Goal: Information Seeking & Learning: Learn about a topic

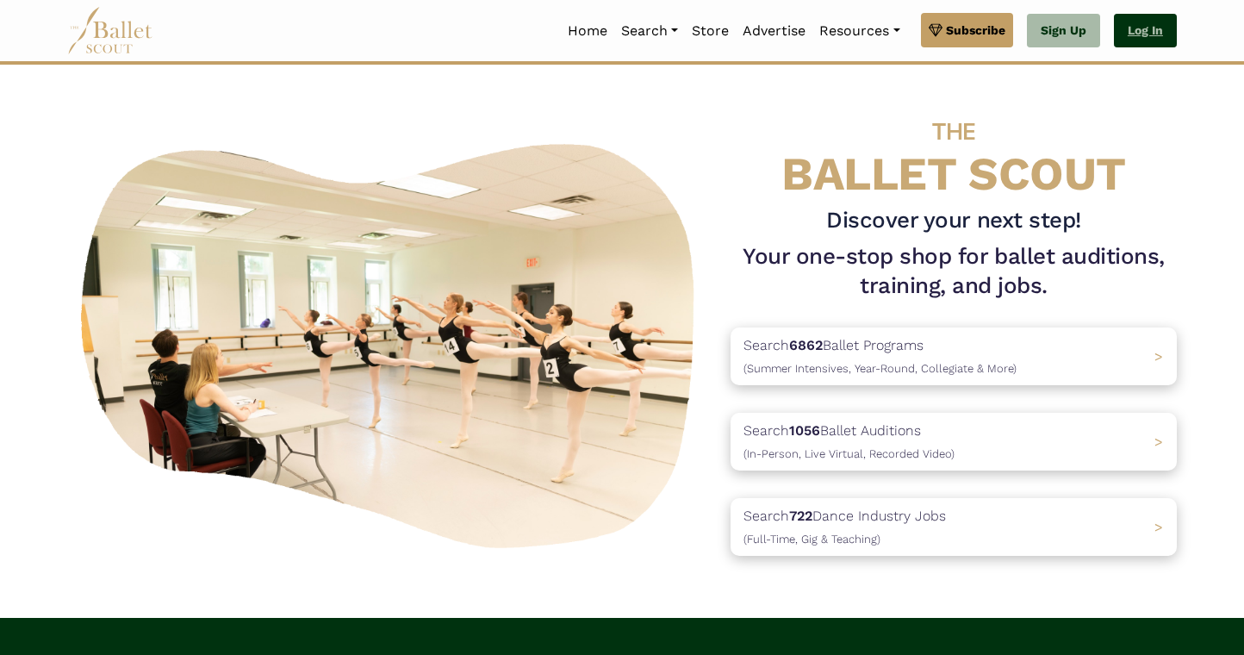
click at [1137, 31] on link "Log In" at bounding box center [1145, 31] width 63 height 34
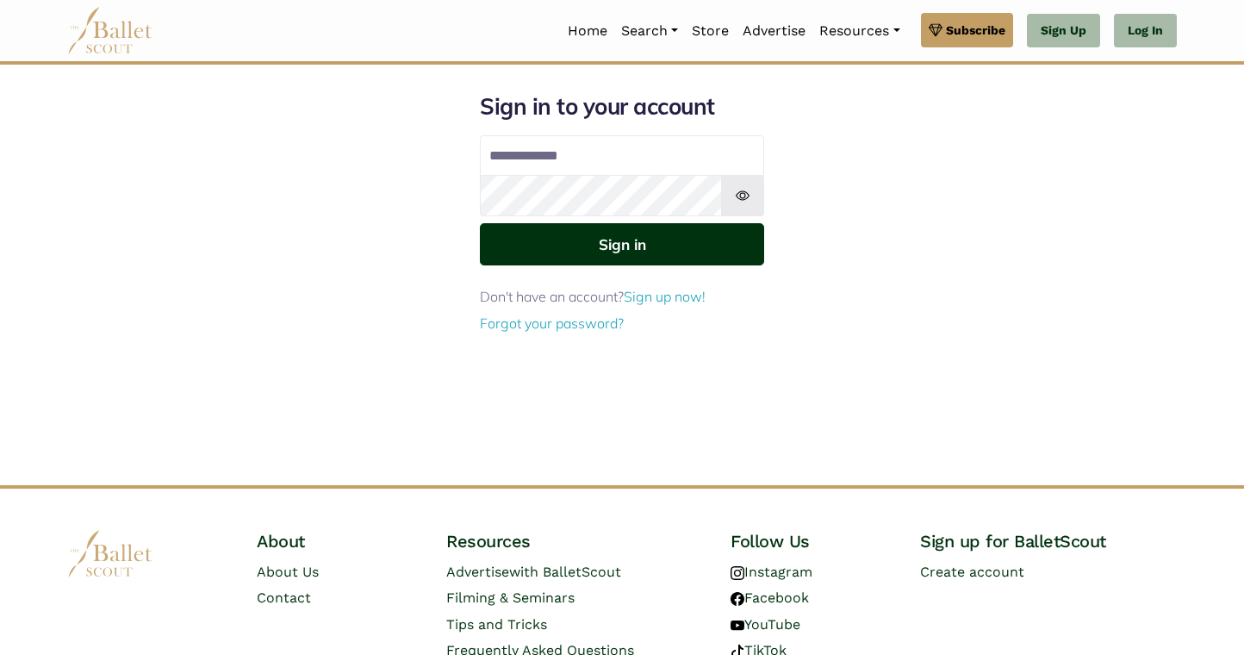
type input "**********"
click at [722, 237] on button "Sign in" at bounding box center [622, 244] width 284 height 42
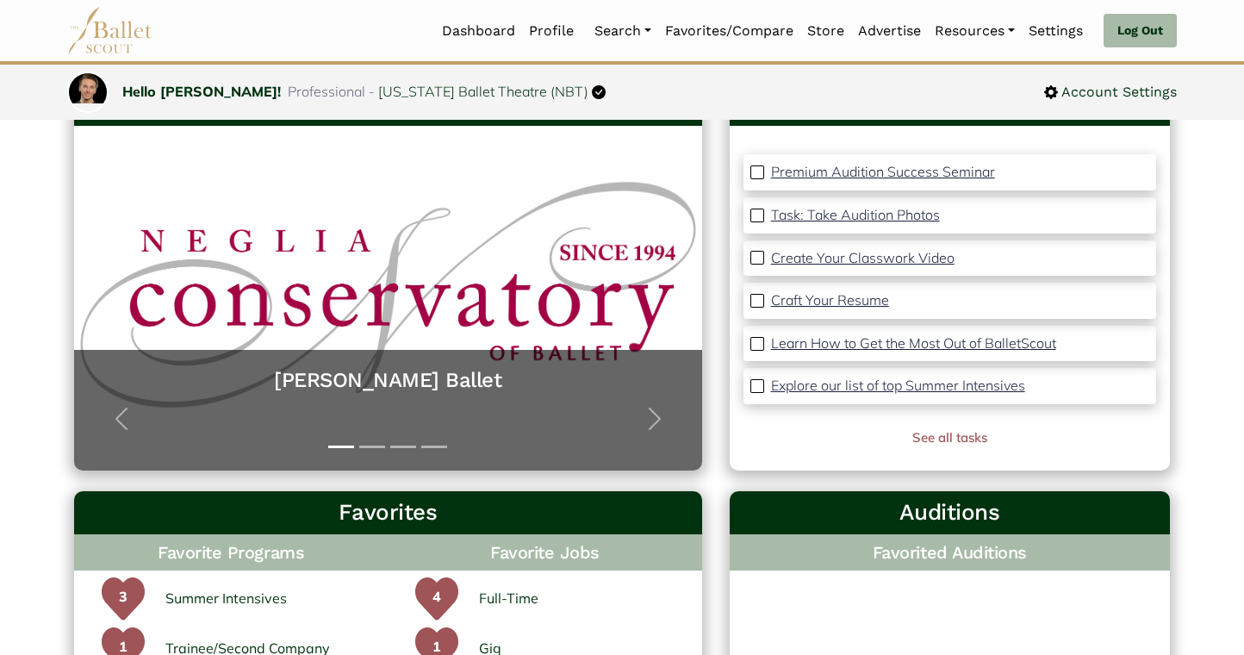
scroll to position [147, 0]
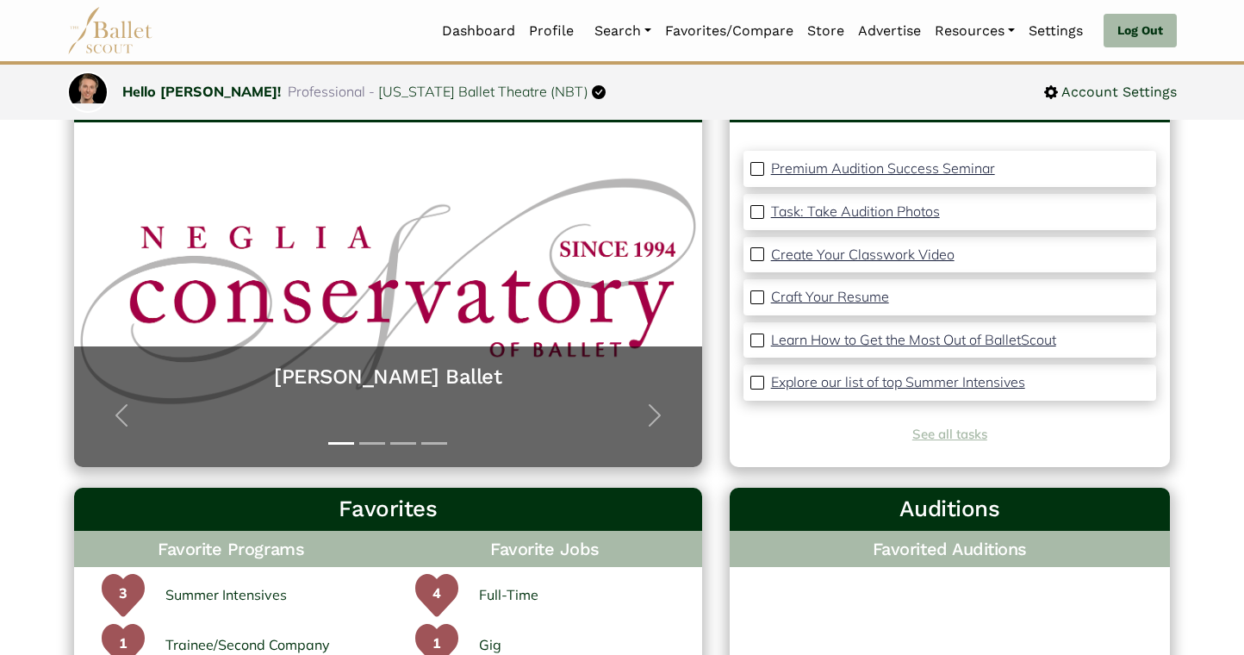
click at [931, 438] on link "See all tasks" at bounding box center [949, 433] width 75 height 16
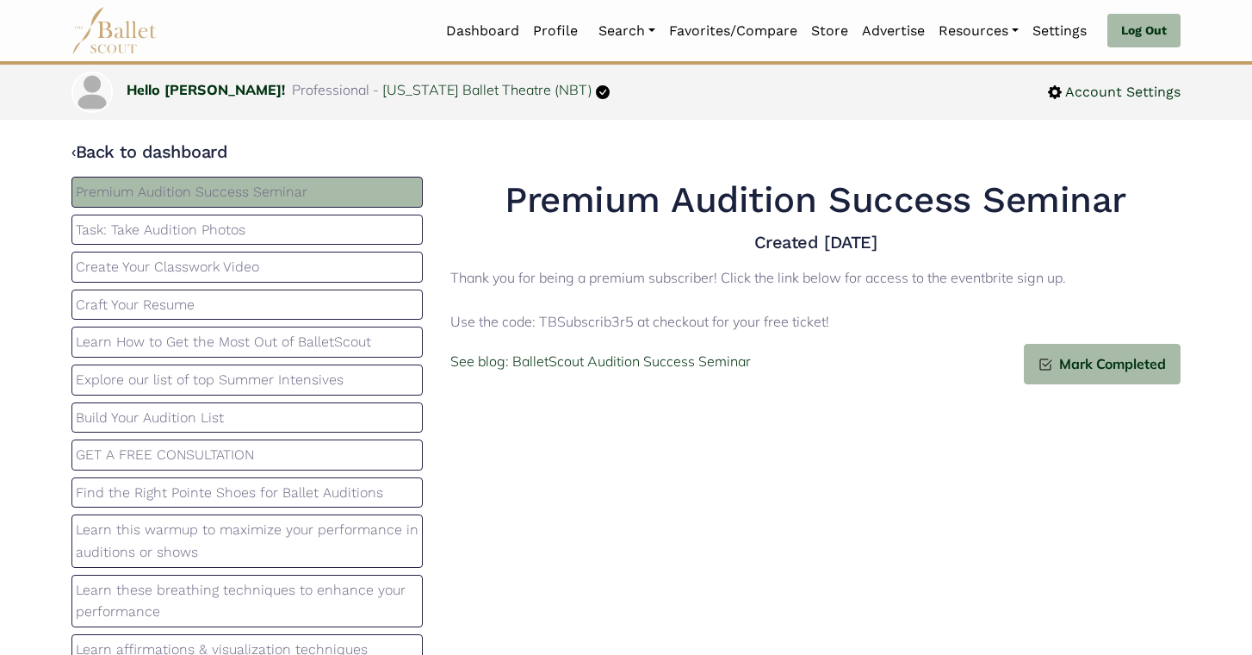
click at [103, 235] on p "Task: Take Audition Photos" at bounding box center [247, 230] width 343 height 22
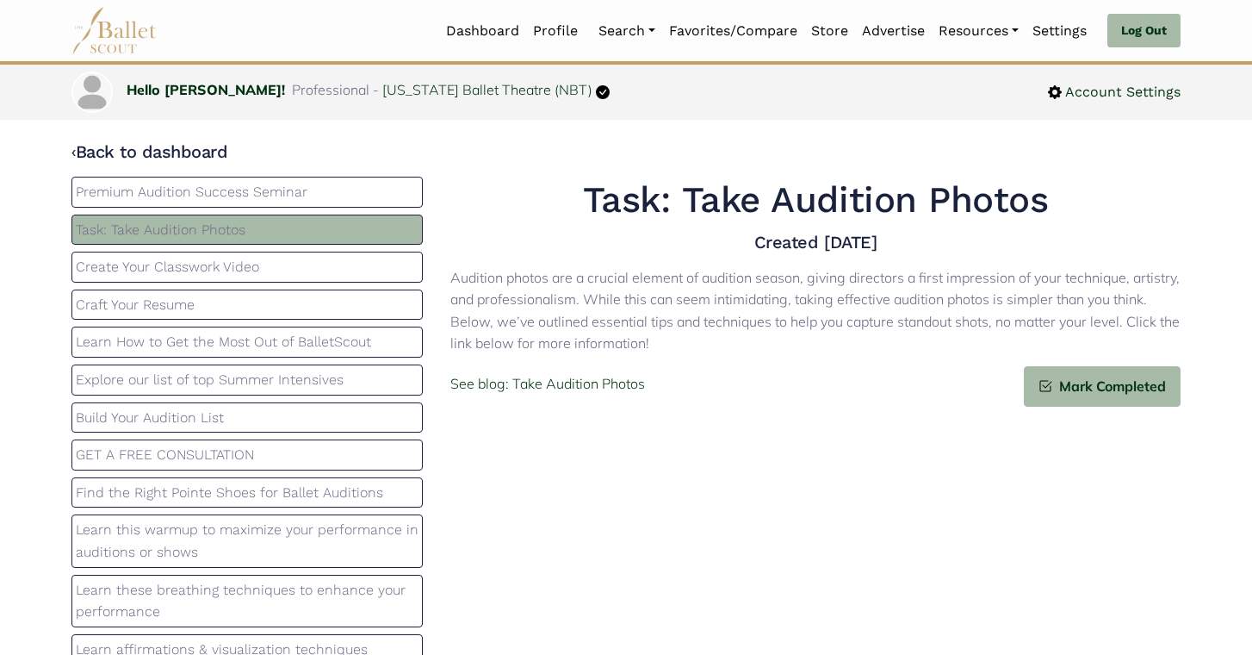
click at [101, 266] on p "Create Your Classwork Video" at bounding box center [247, 267] width 343 height 22
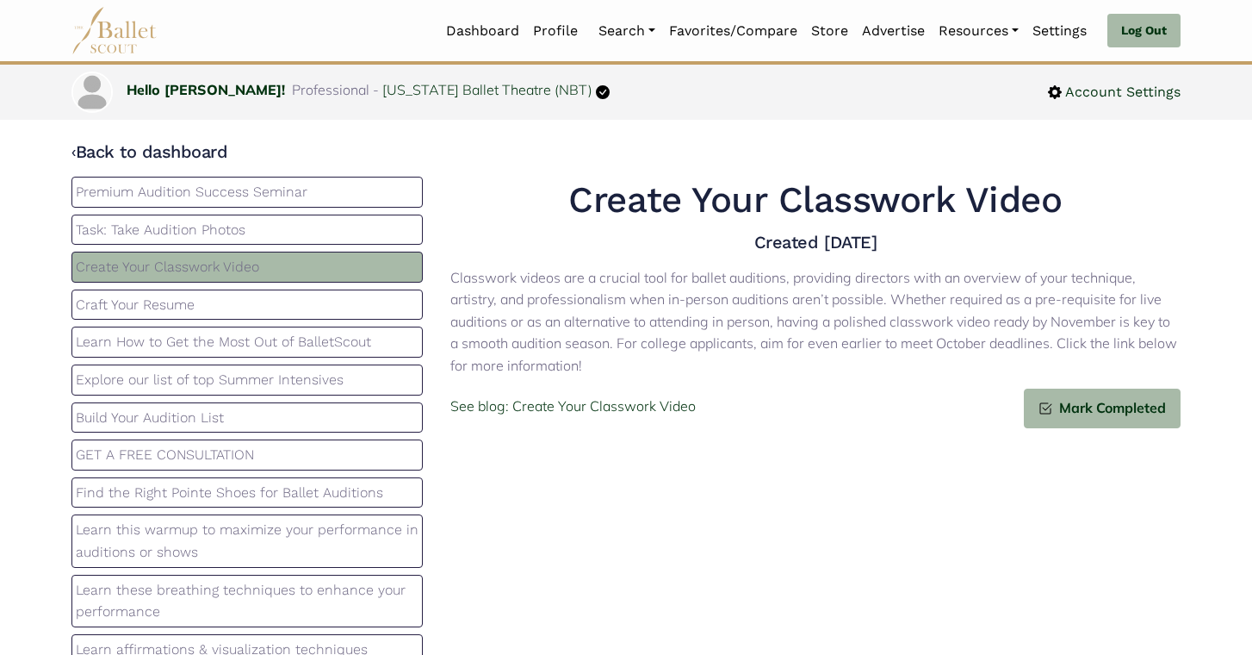
click at [90, 296] on p "Craft Your Resume" at bounding box center [247, 305] width 343 height 22
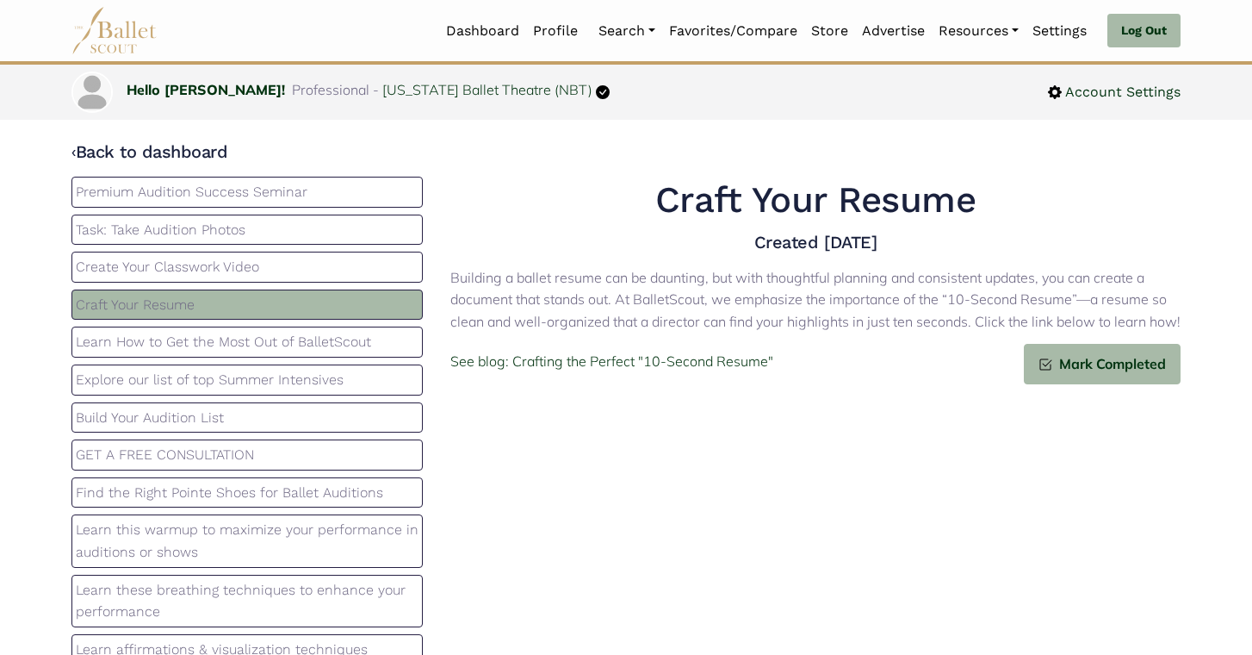
click at [102, 337] on p "Learn How to Get the Most Out of BalletScout" at bounding box center [247, 342] width 343 height 22
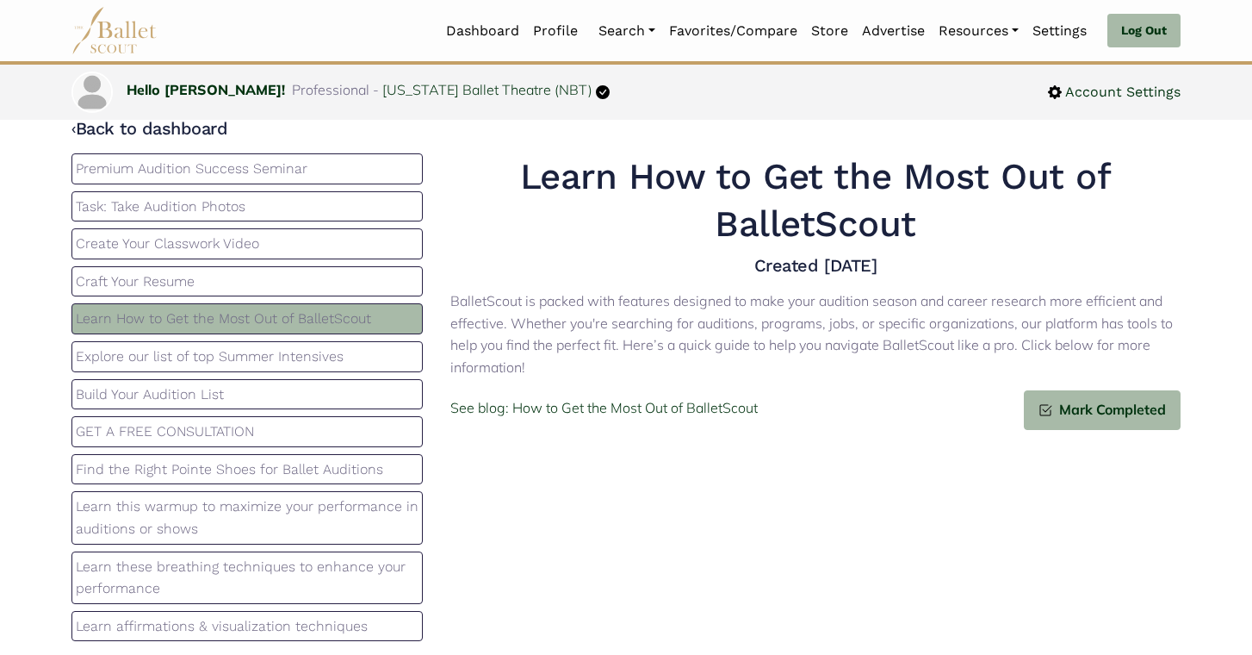
scroll to position [5, 0]
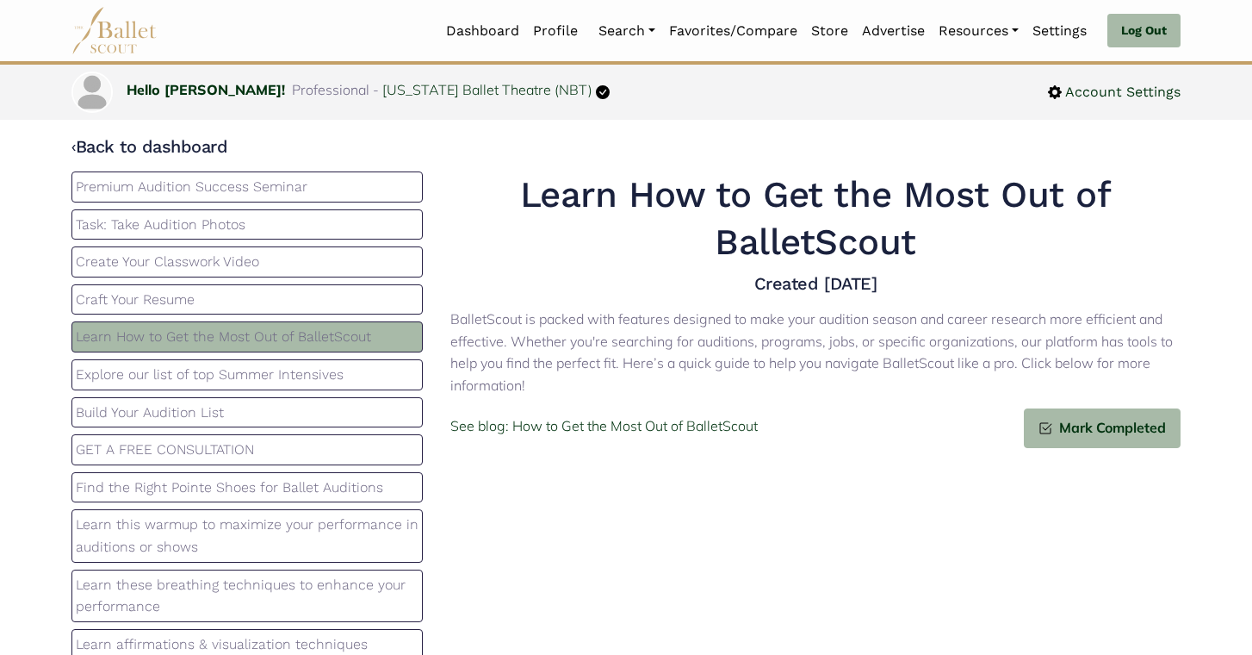
click at [166, 186] on p "Premium Audition Success Seminar" at bounding box center [247, 187] width 343 height 22
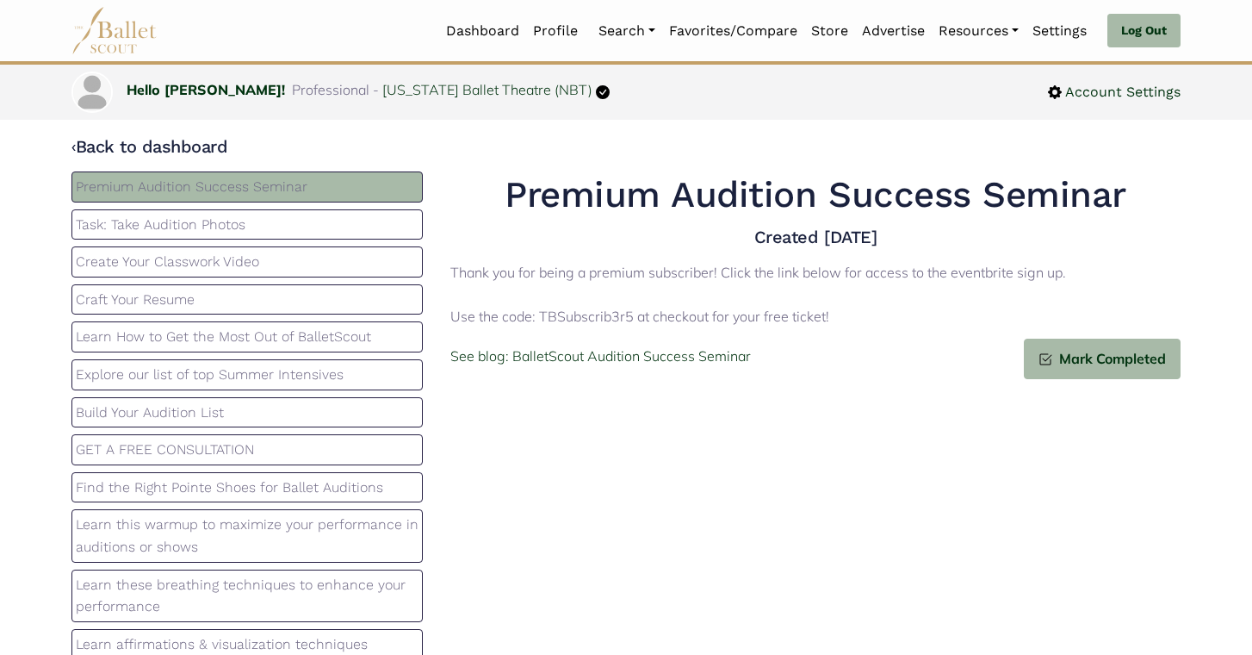
click at [301, 225] on p "Task: Take Audition Photos" at bounding box center [247, 225] width 343 height 22
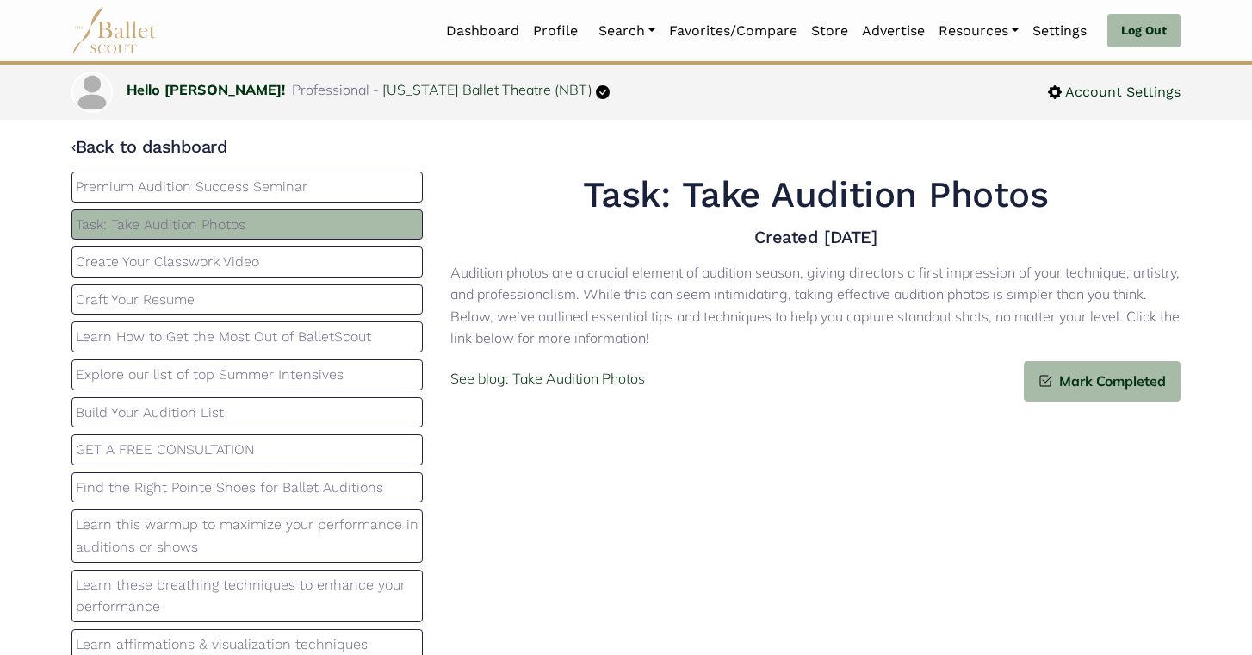
click at [289, 488] on p "Find the Right Pointe Shoes for Ballet Auditions" at bounding box center [247, 487] width 343 height 22
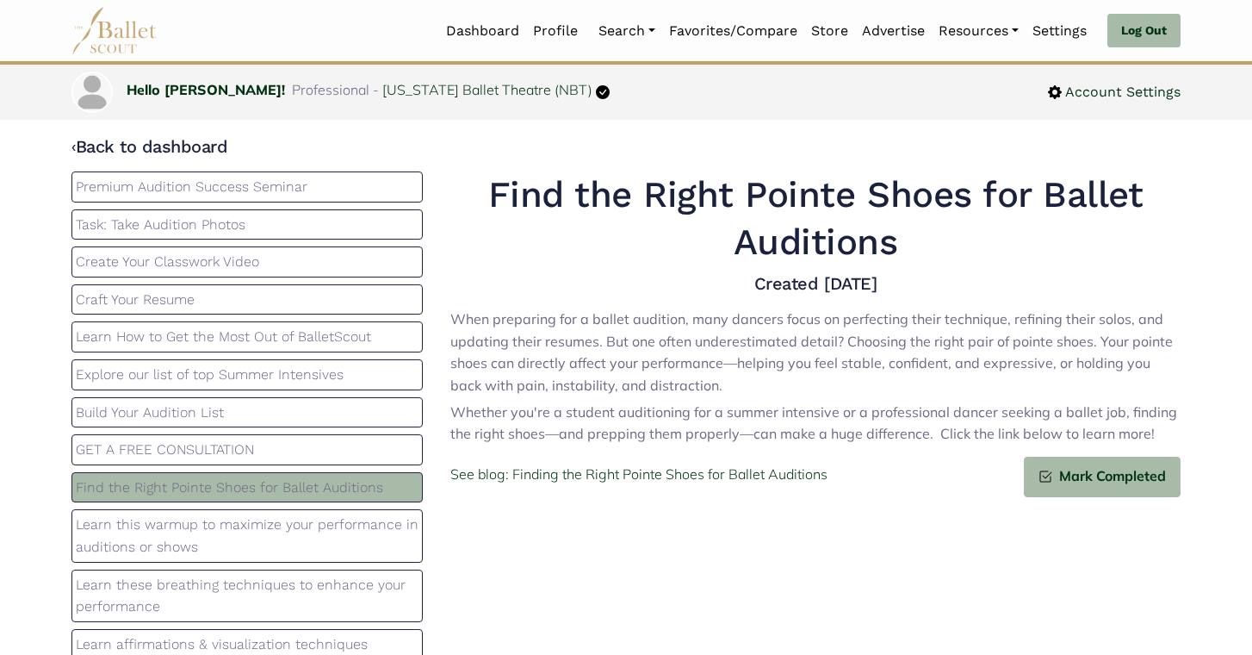
click at [282, 538] on p "Learn this warmup to maximize your performance in auditions or shows" at bounding box center [247, 535] width 343 height 44
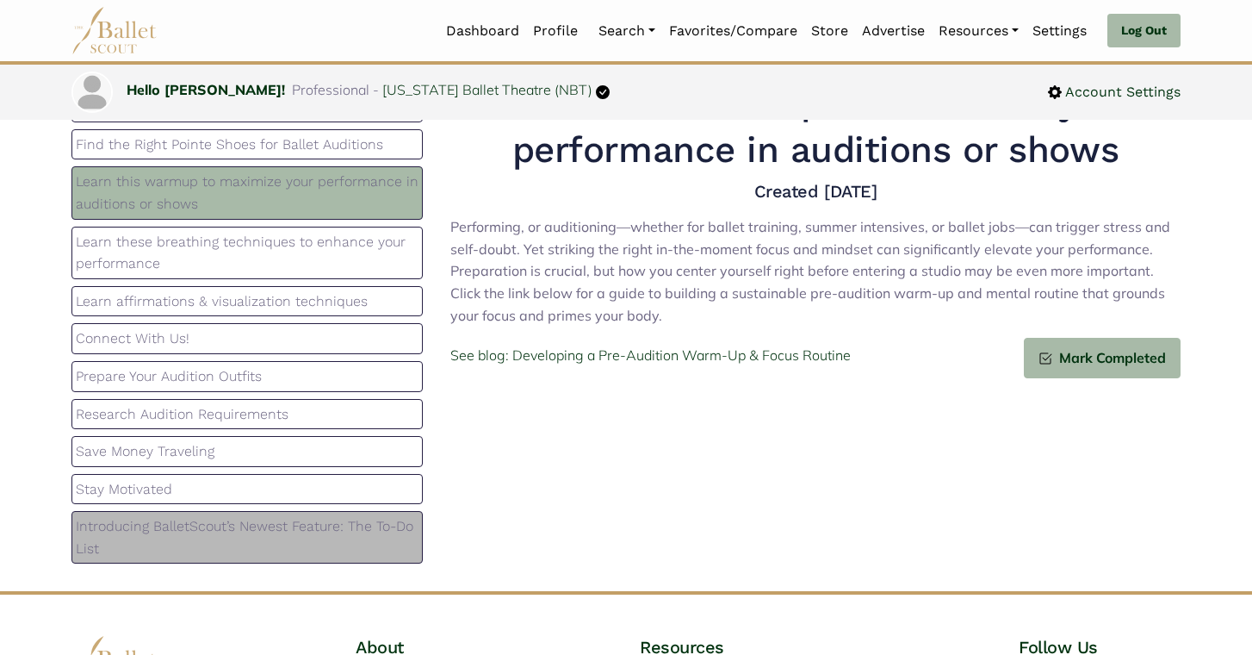
scroll to position [99, 0]
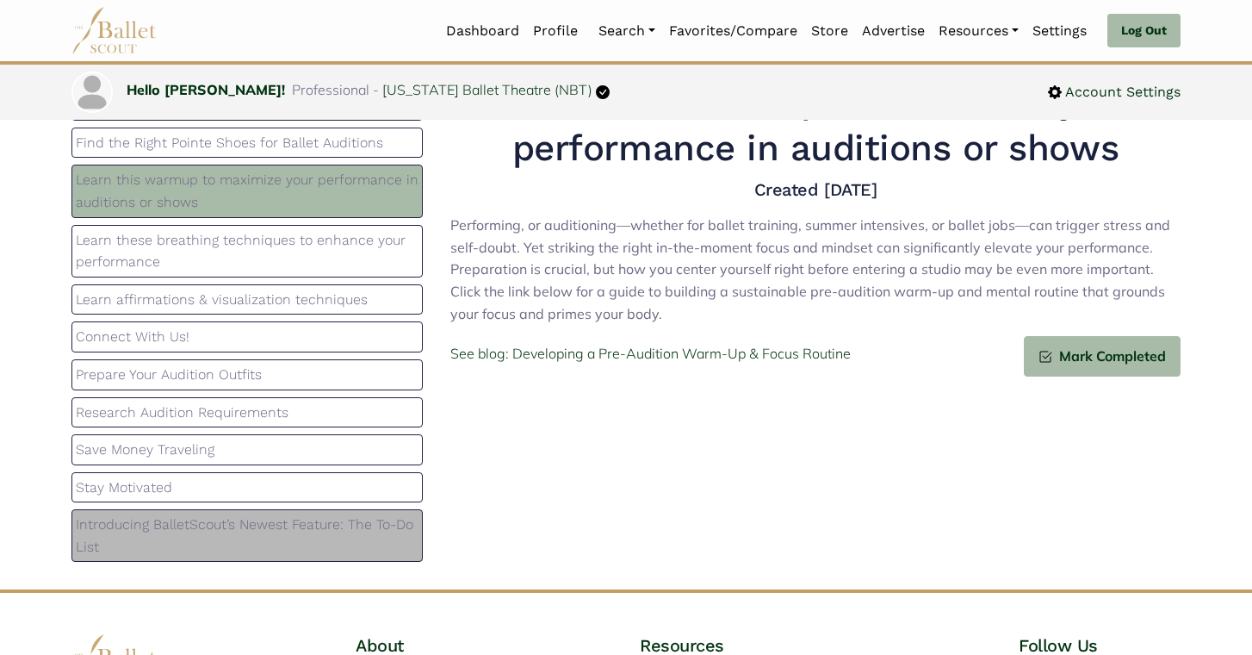
click at [278, 486] on p "Stay Motivated" at bounding box center [247, 487] width 343 height 22
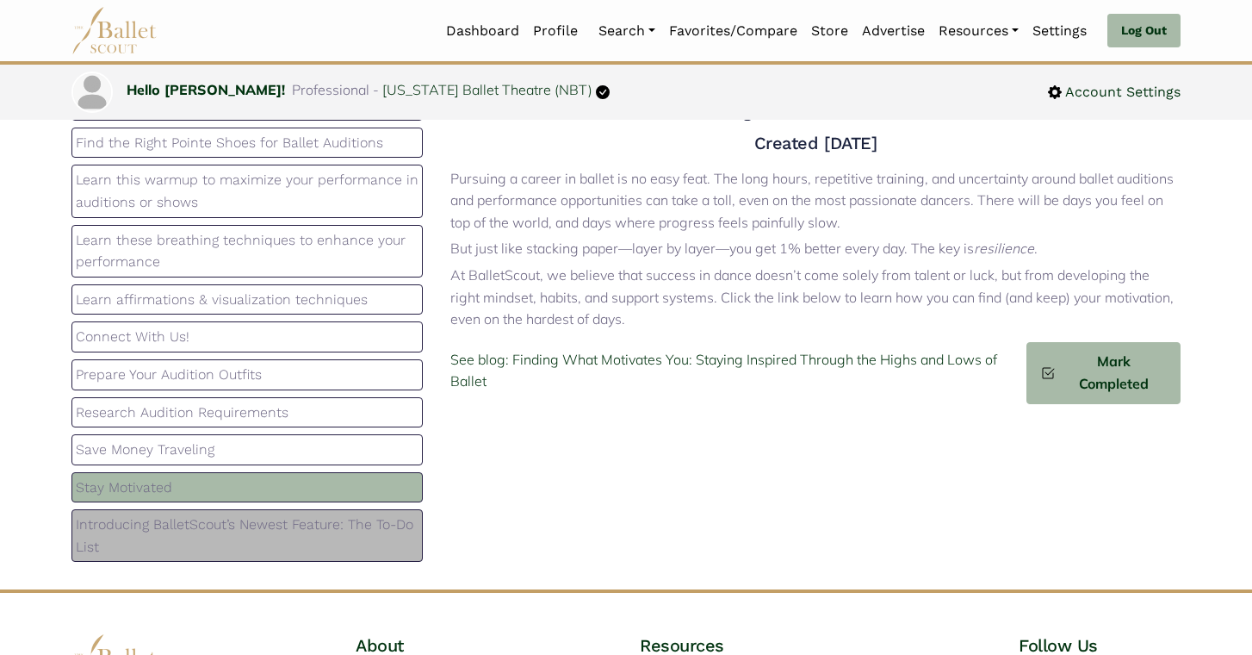
click at [281, 453] on p "Save Money Traveling" at bounding box center [247, 449] width 343 height 22
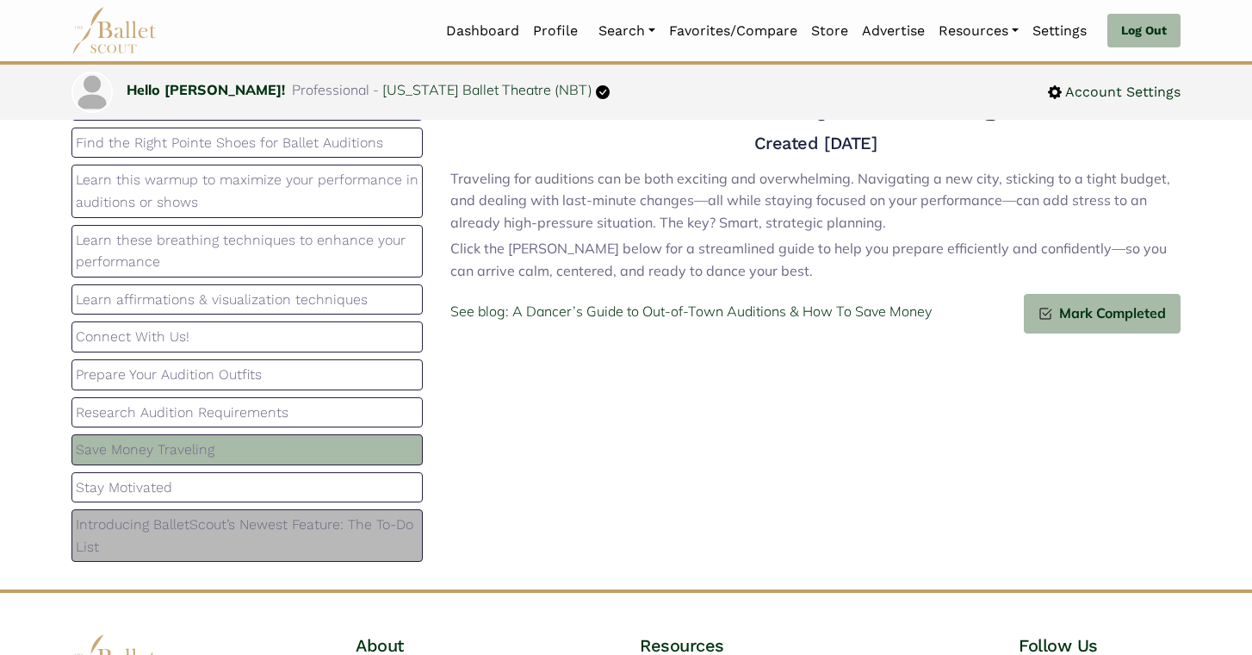
click at [301, 421] on p "Research Audition Requirements" at bounding box center [247, 412] width 343 height 22
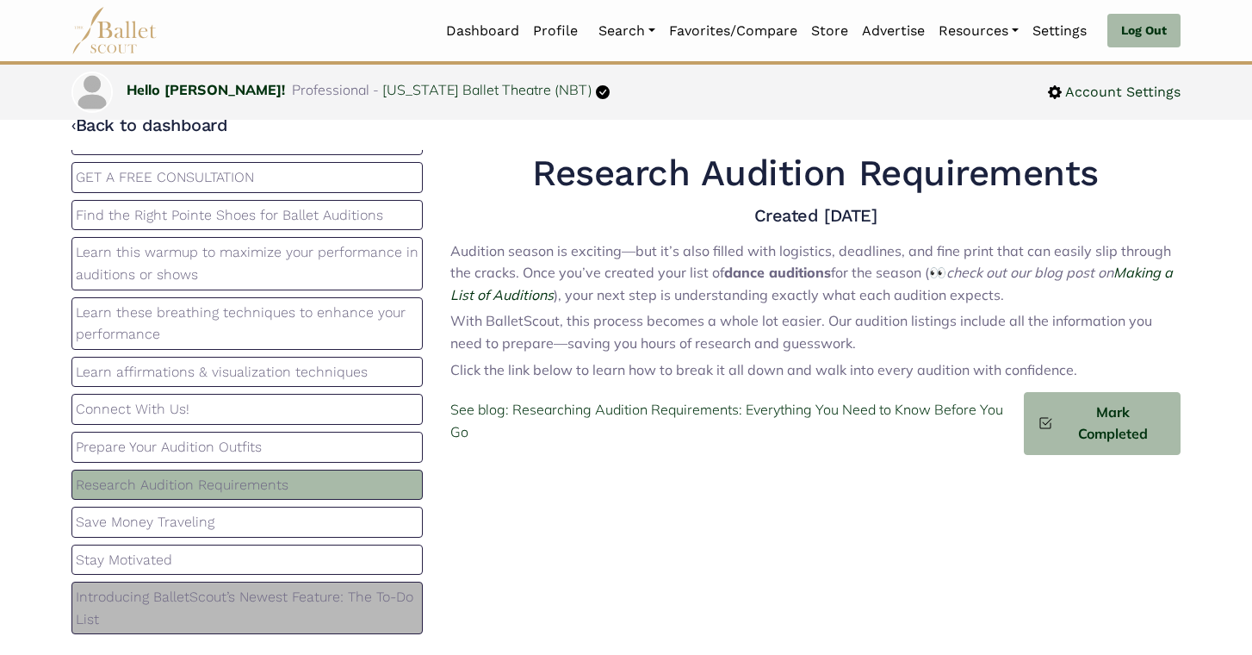
scroll to position [32, 0]
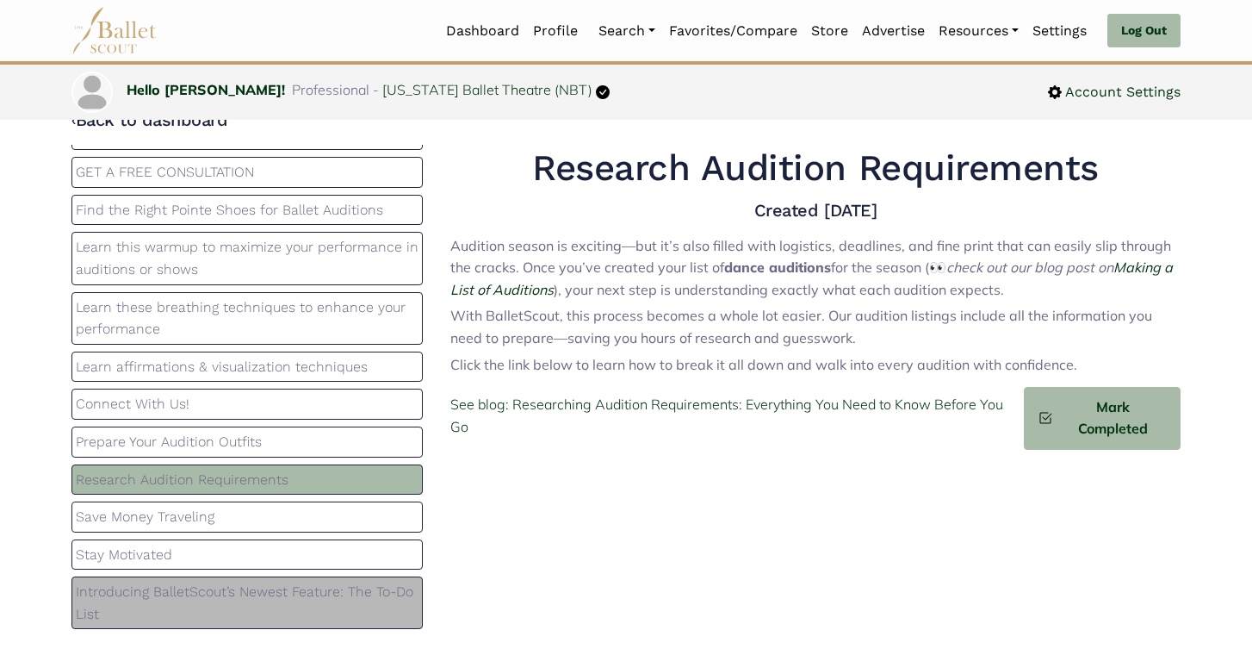
click at [360, 612] on p "Introducing BalletScout’s Newest Feature: The To-Do List" at bounding box center [247, 603] width 343 height 44
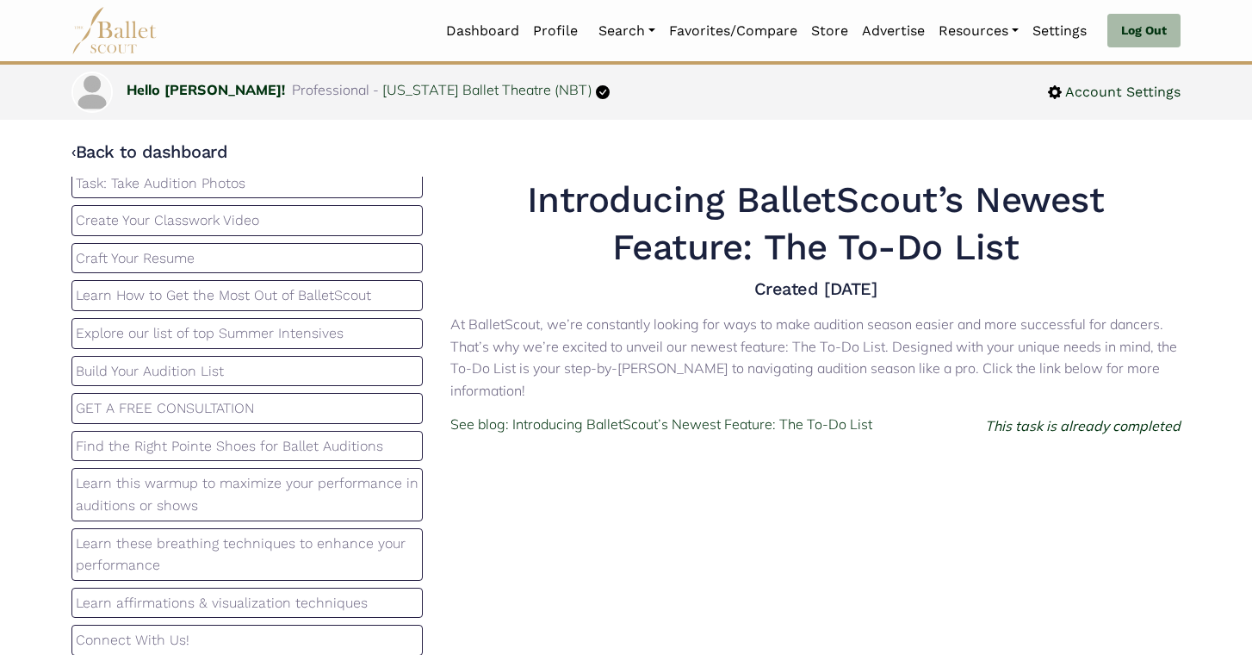
scroll to position [0, 0]
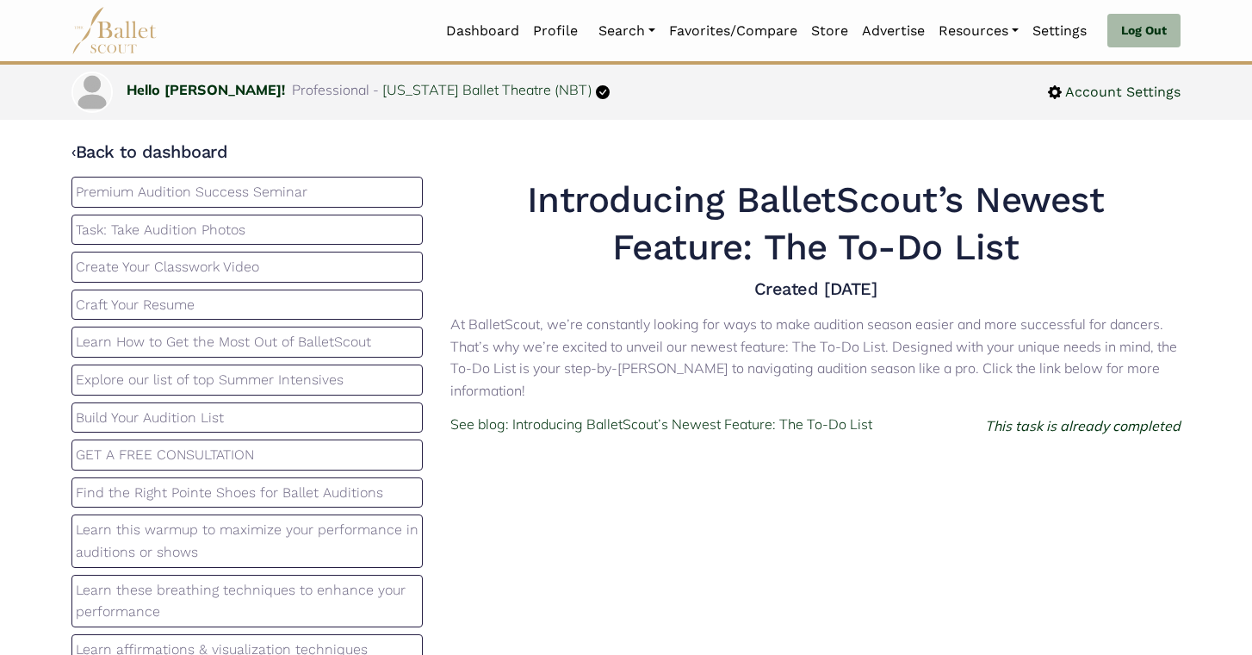
click at [252, 305] on p "Craft Your Resume" at bounding box center [247, 305] width 343 height 22
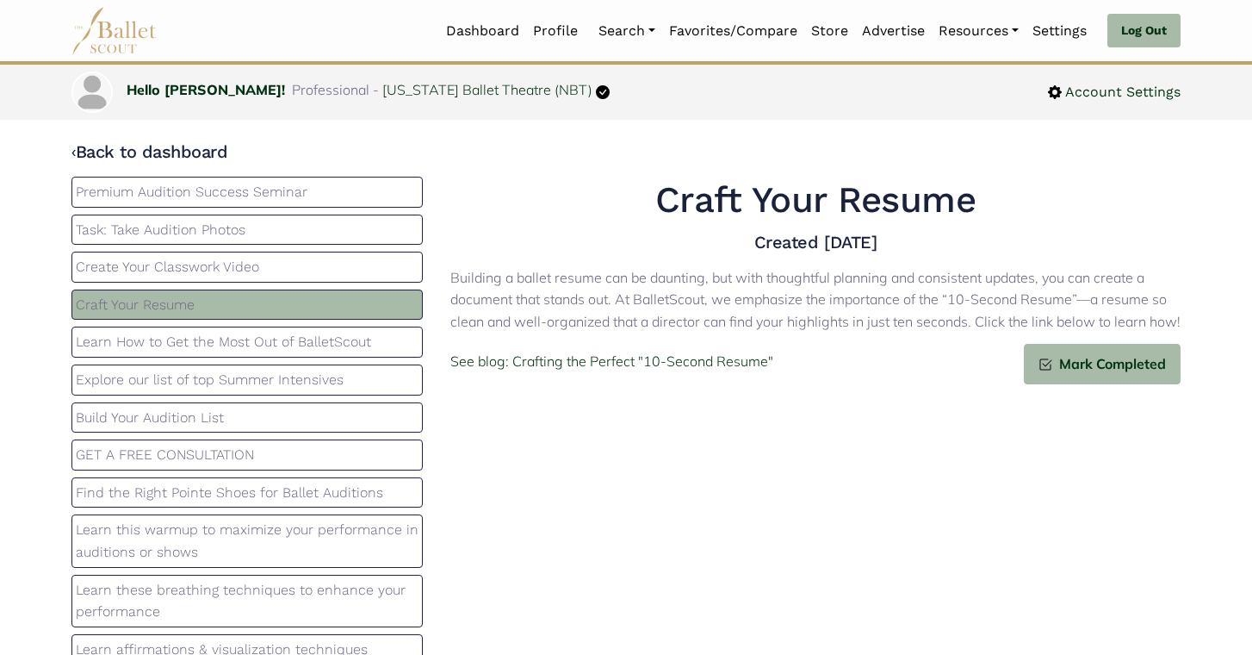
click at [266, 278] on div "Create Your Classwork Video" at bounding box center [246, 267] width 351 height 31
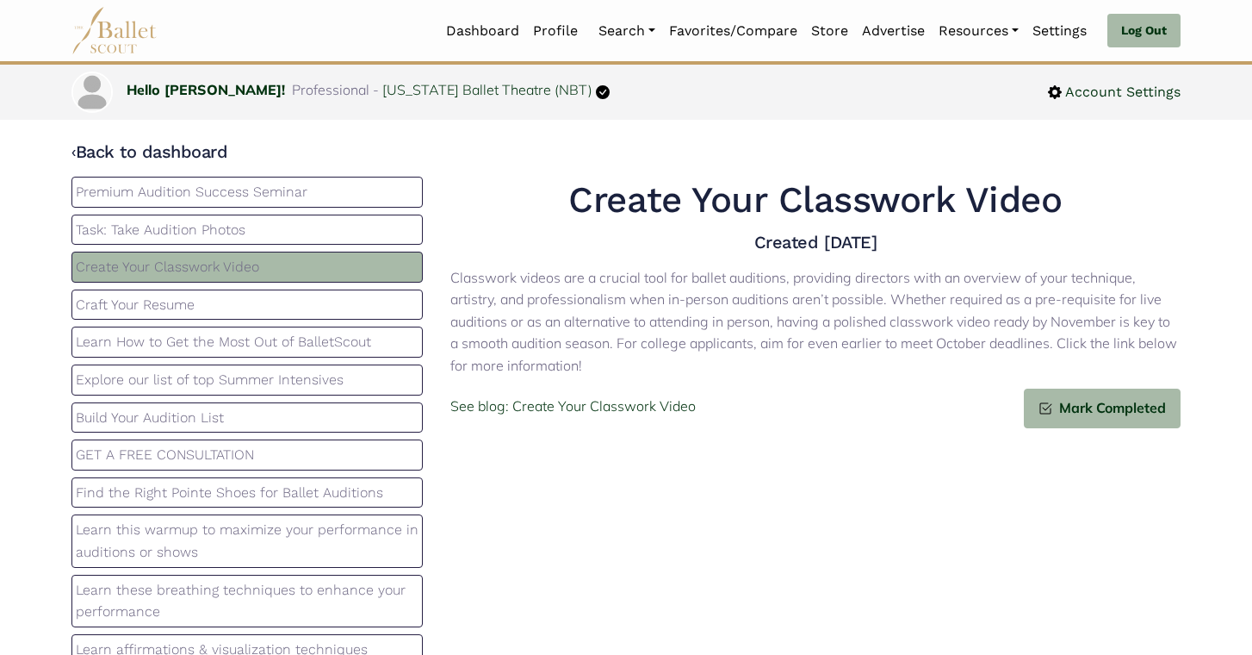
click at [305, 222] on p "Task: Take Audition Photos" at bounding box center [247, 230] width 343 height 22
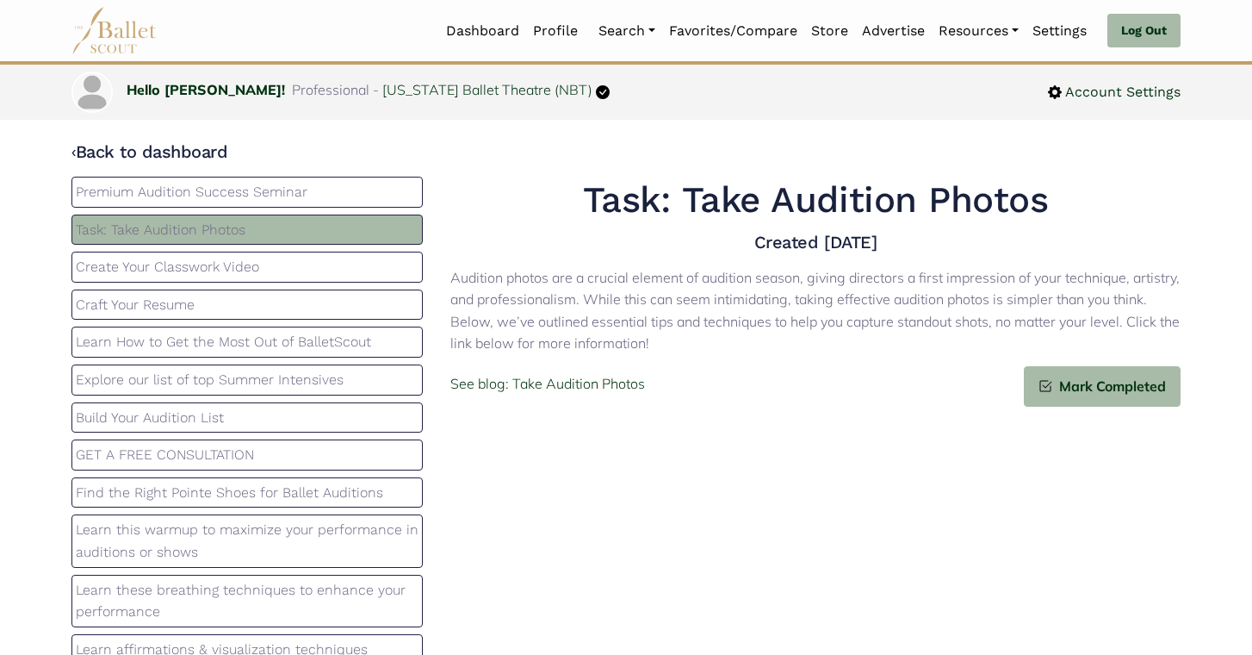
click at [326, 304] on p "Craft Your Resume" at bounding box center [247, 305] width 343 height 22
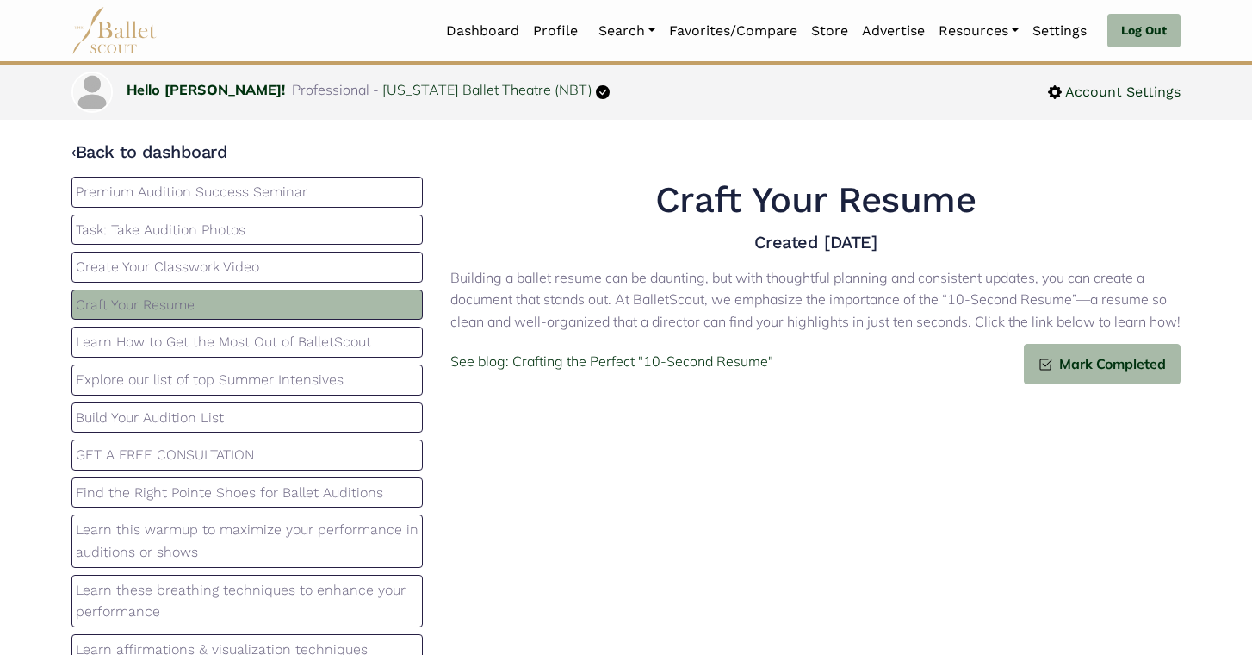
click at [371, 340] on p "Learn How to Get the Most Out of BalletScout" at bounding box center [247, 342] width 343 height 22
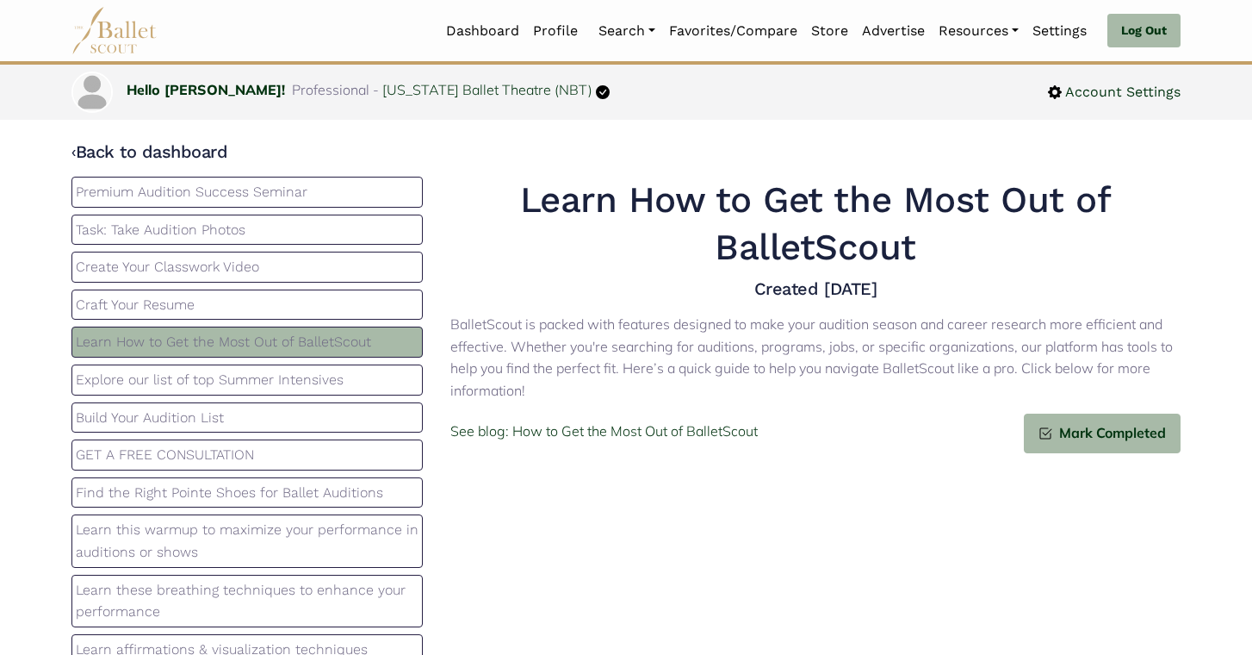
scroll to position [251, 0]
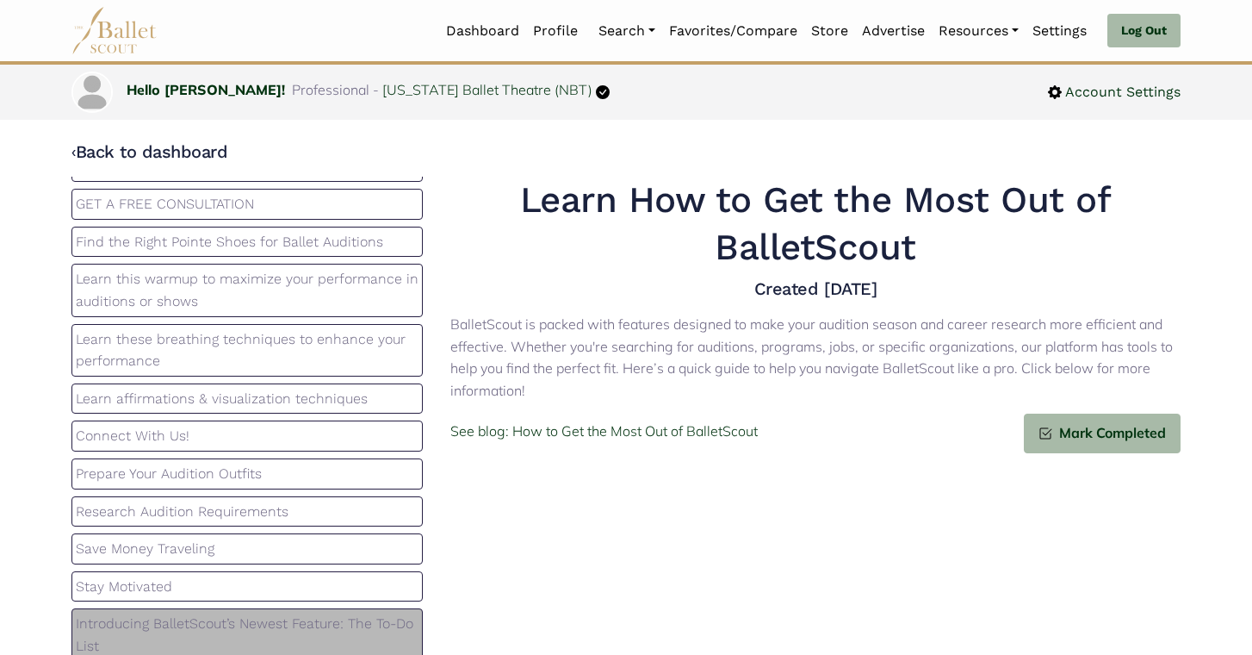
click at [245, 576] on p "Stay Motivated" at bounding box center [247, 586] width 343 height 22
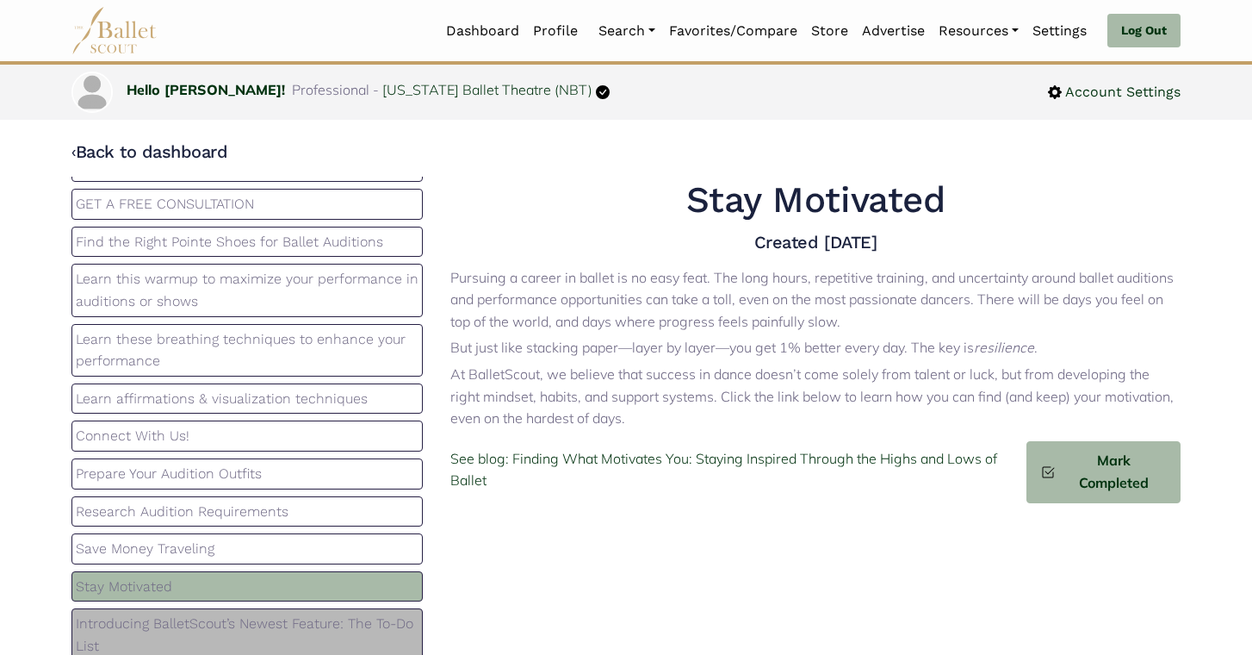
click at [247, 532] on div "Premium Audition Success Seminar Task: Take Audition Photos Create Your Classwo…" at bounding box center [247, 422] width 379 height 491
click at [249, 541] on p "Save Money Traveling" at bounding box center [247, 548] width 343 height 22
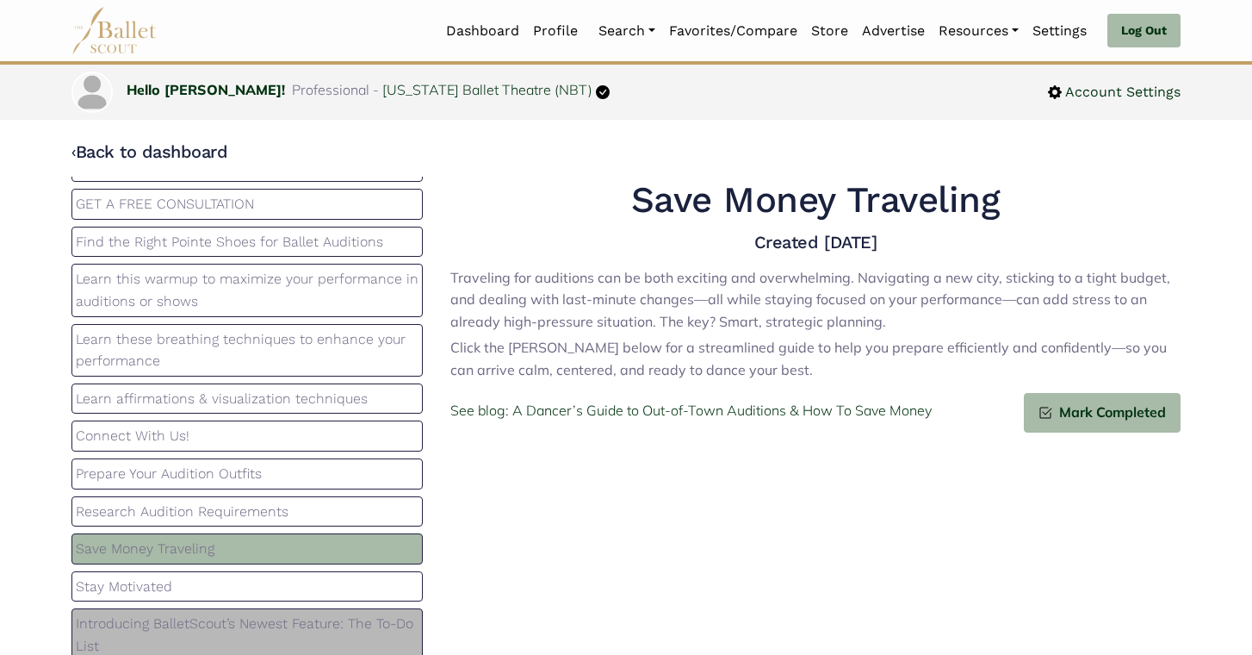
click at [270, 486] on div "Prepare Your Audition Outfits" at bounding box center [246, 473] width 351 height 31
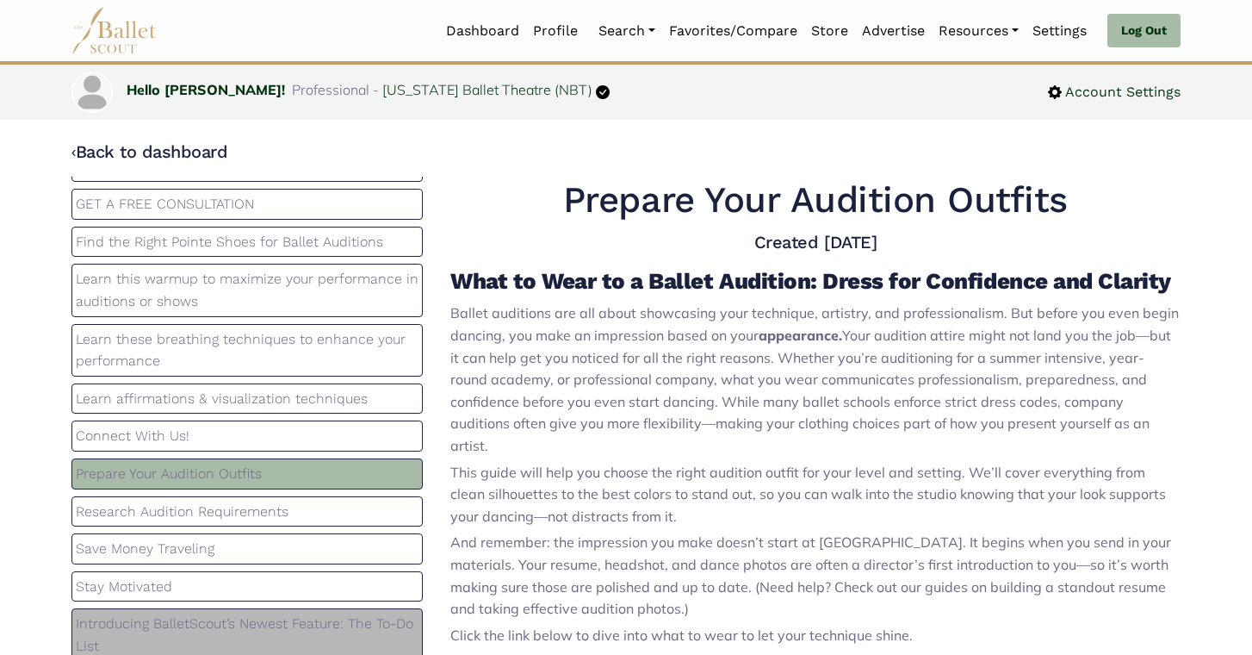
click at [276, 524] on div "Research Audition Requirements" at bounding box center [246, 511] width 351 height 31
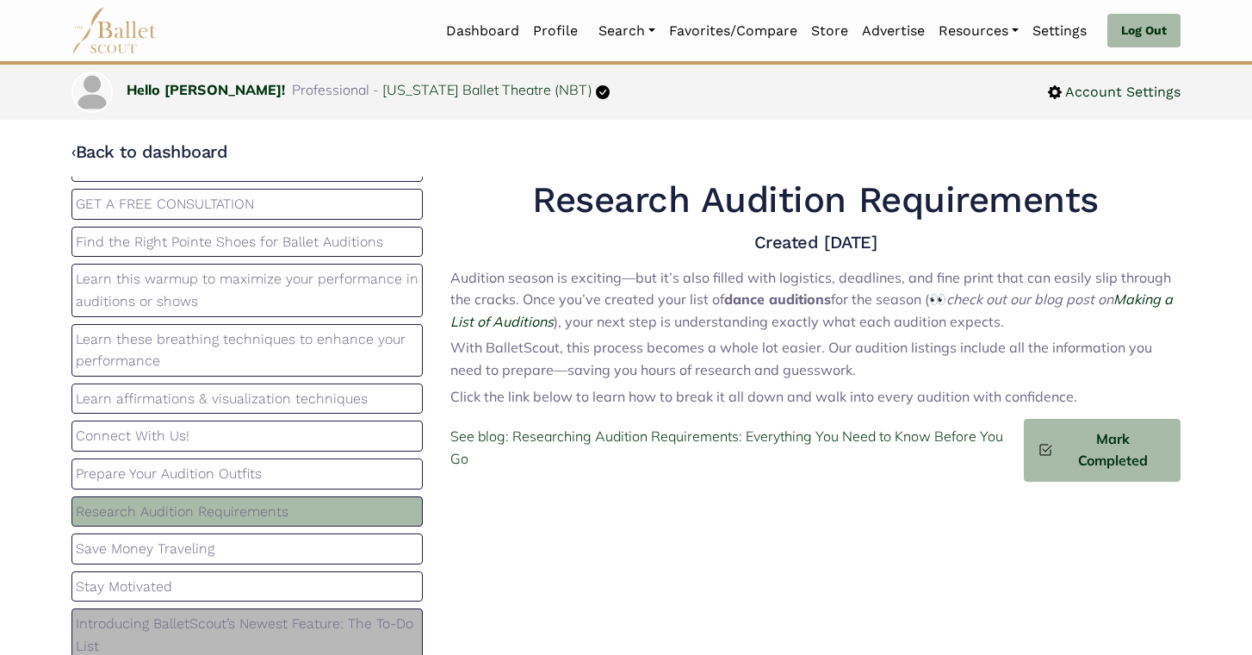
click at [282, 478] on p "Prepare Your Audition Outfits" at bounding box center [247, 474] width 343 height 22
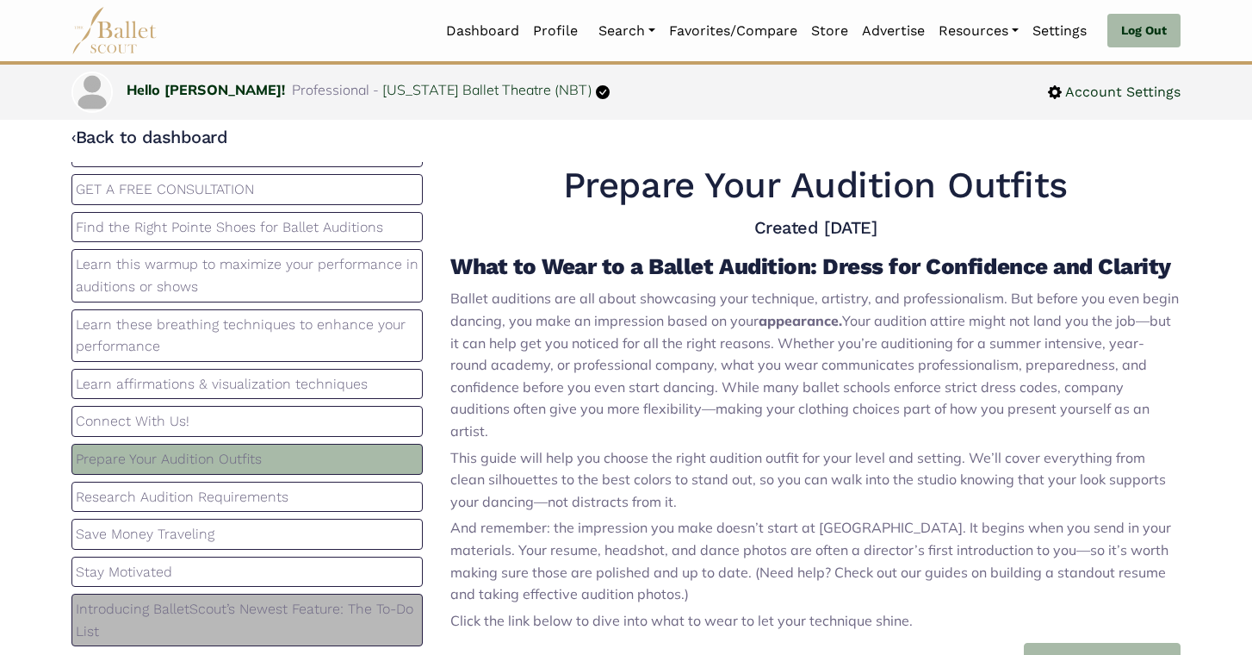
scroll to position [0, 0]
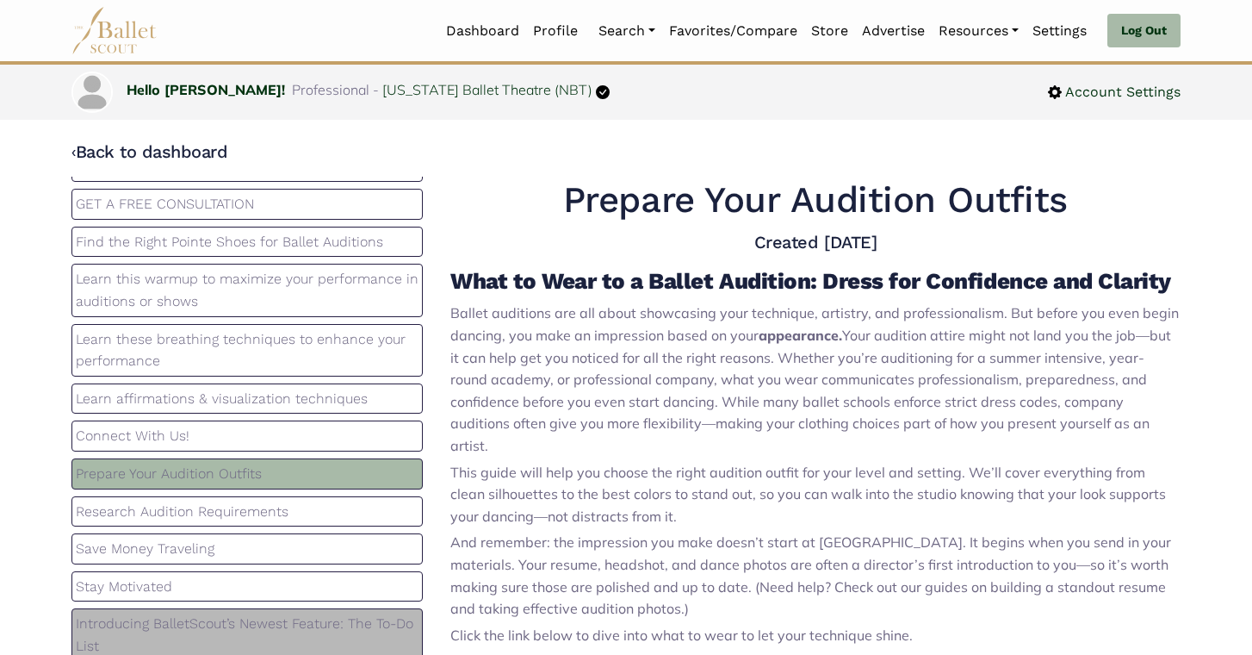
click at [292, 425] on div "Connect With Us!" at bounding box center [246, 435] width 351 height 31
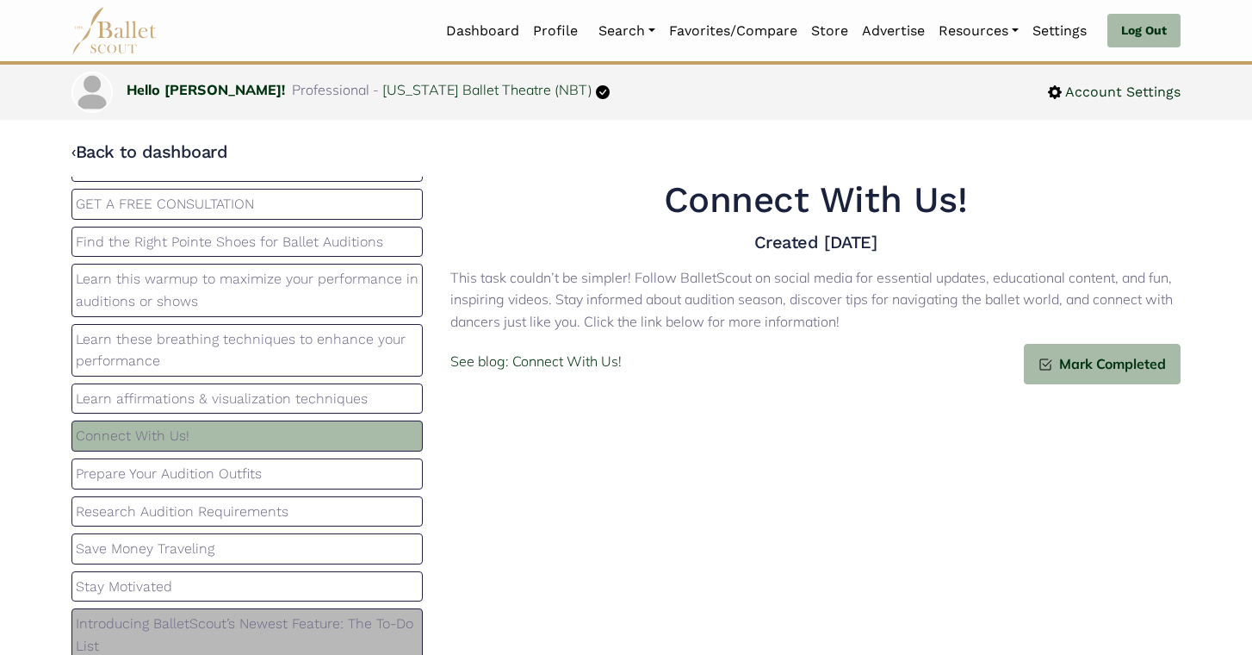
click at [295, 370] on p "Learn these breathing techniques to enhance your performance" at bounding box center [247, 350] width 343 height 44
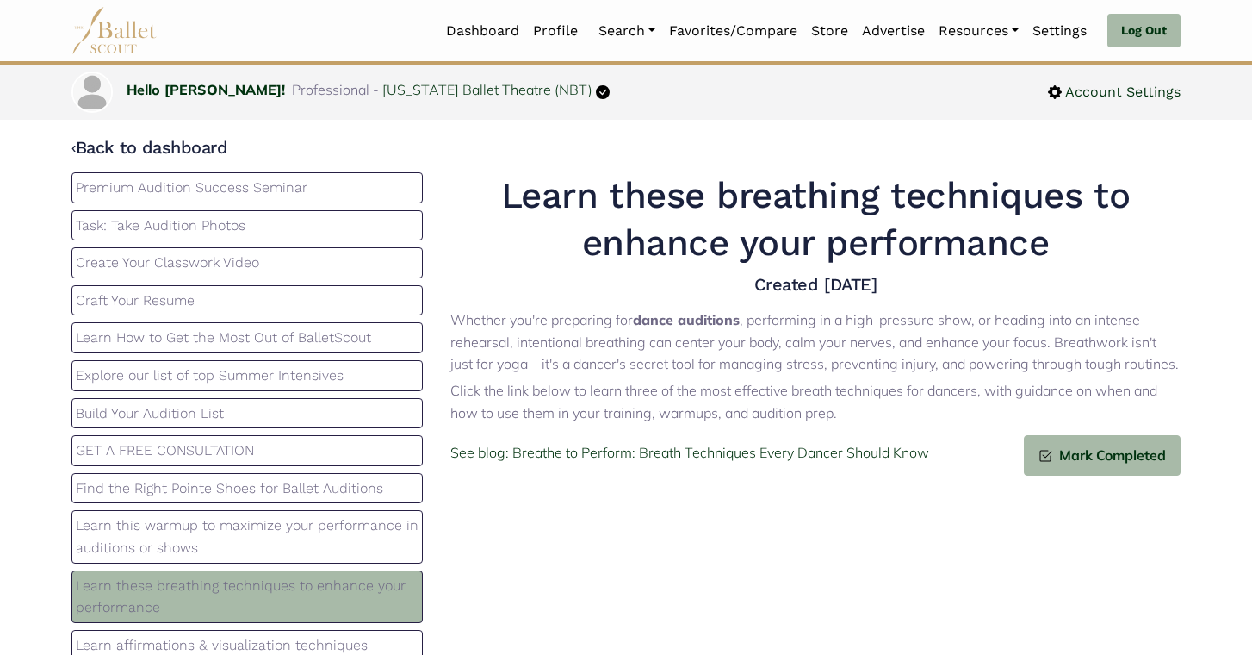
drag, startPoint x: 291, startPoint y: 458, endPoint x: 192, endPoint y: 401, distance: 114.2
click at [286, 457] on p "GET A FREE CONSULTATION" at bounding box center [247, 450] width 343 height 22
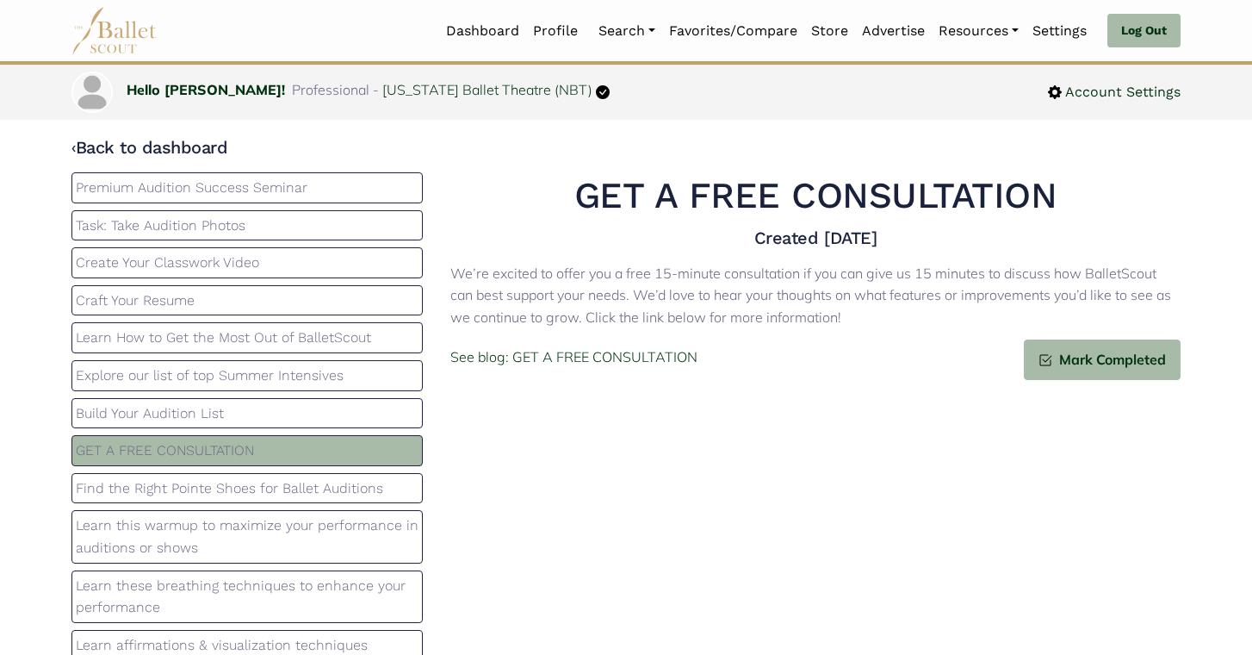
click at [171, 415] on p "Build Your Audition List" at bounding box center [247, 413] width 343 height 22
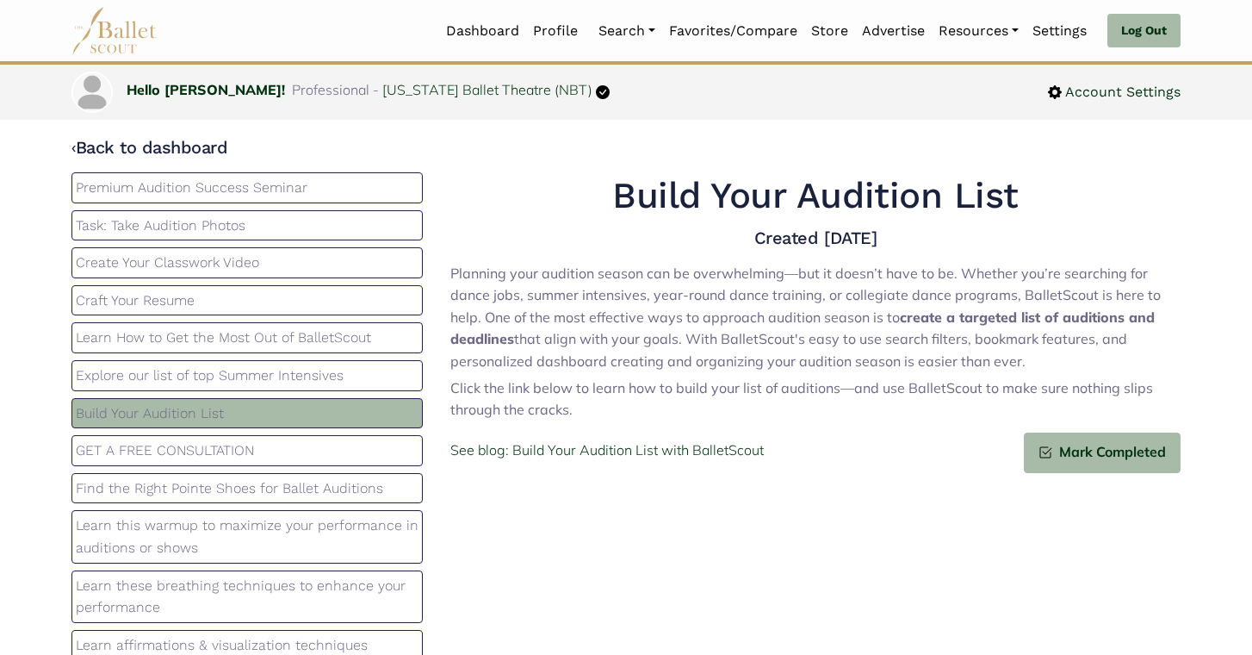
click at [194, 372] on p "Explore our list of top Summer Intensives" at bounding box center [247, 375] width 343 height 22
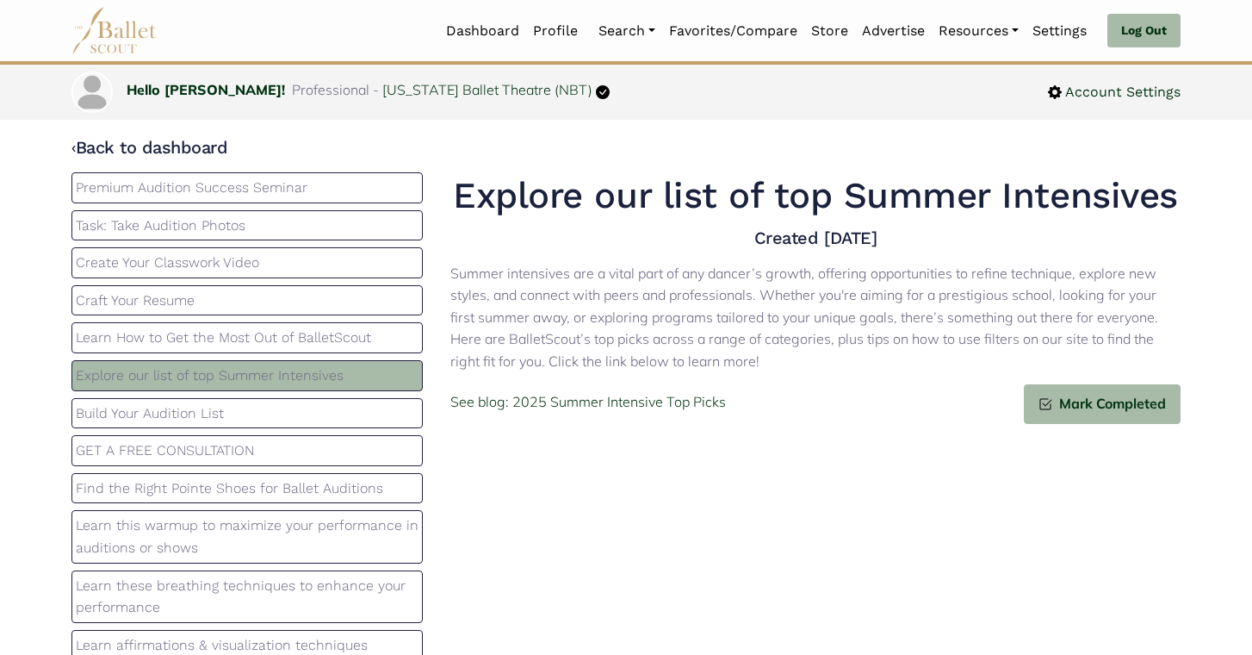
click at [199, 344] on p "Learn How to Get the Most Out of BalletScout" at bounding box center [247, 337] width 343 height 22
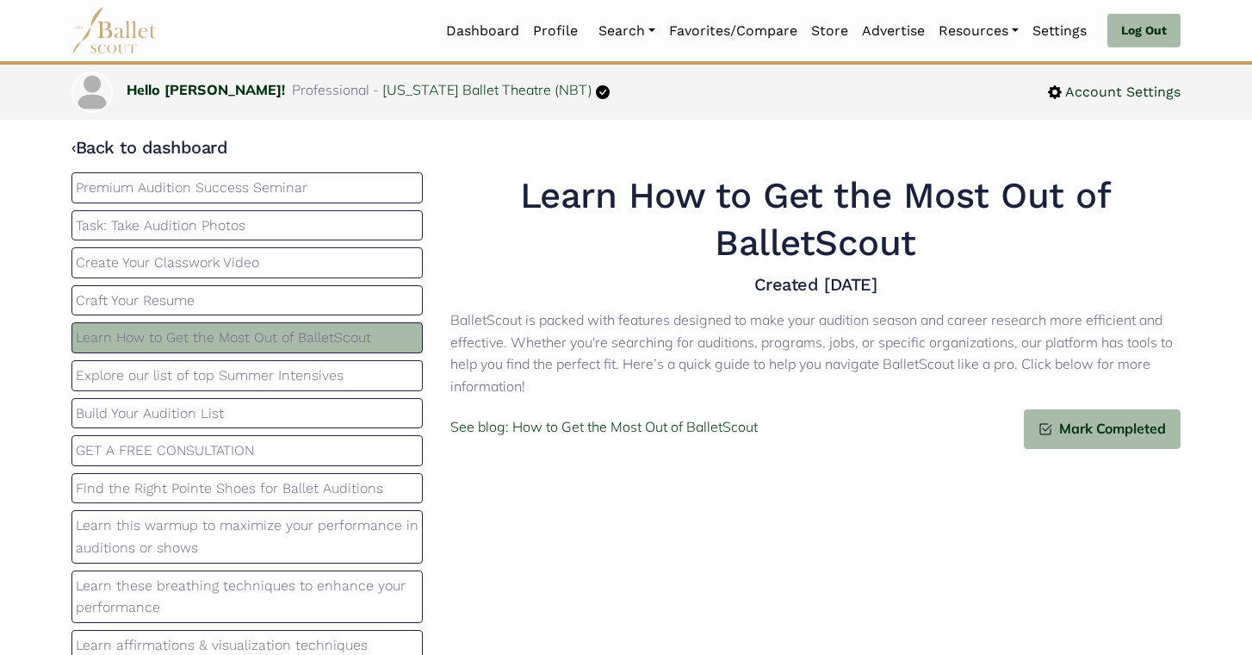
click at [197, 306] on p "Craft Your Resume" at bounding box center [247, 300] width 343 height 22
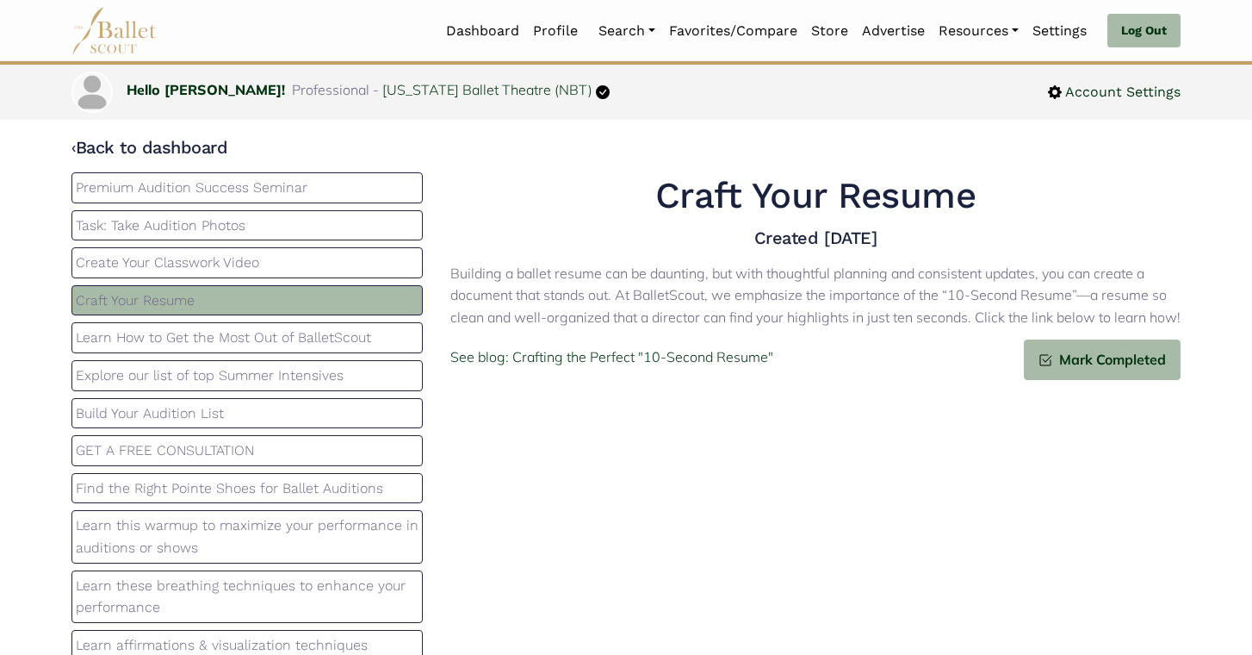
click at [198, 283] on div "Premium Audition Success Seminar Task: Take Audition Photos Create Your Classwo…" at bounding box center [247, 417] width 379 height 491
click at [198, 257] on p "Create Your Classwork Video" at bounding box center [247, 263] width 343 height 22
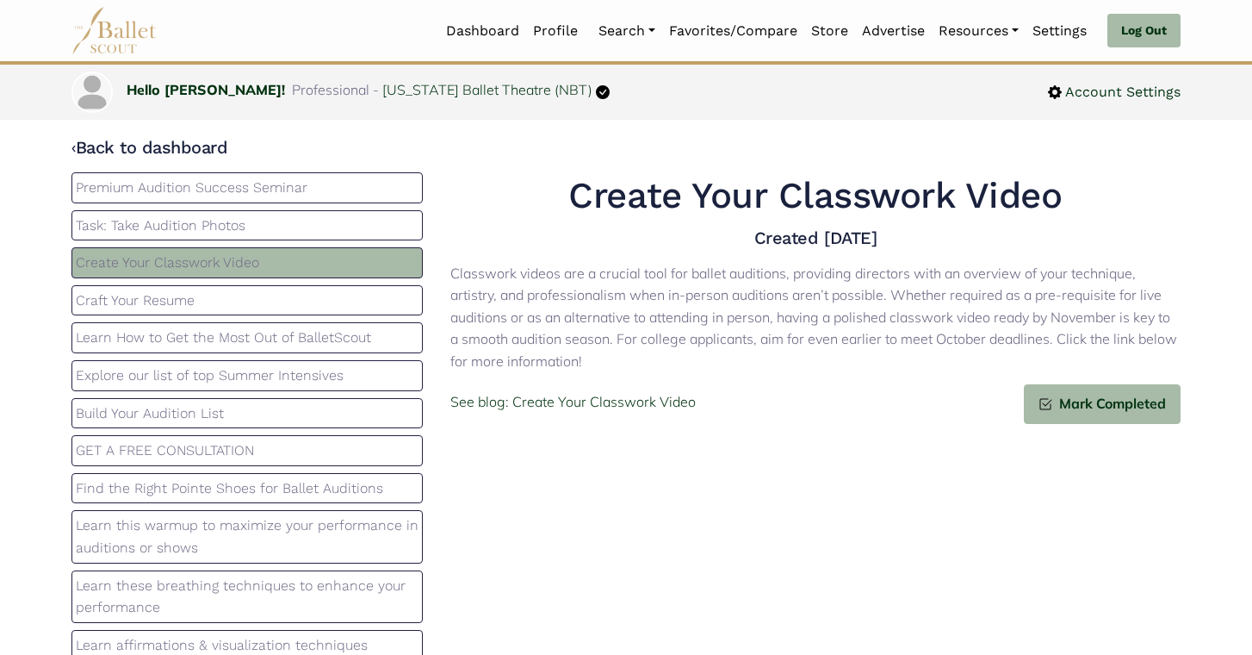
click at [208, 239] on div "Task: Take Audition Photos" at bounding box center [246, 225] width 351 height 31
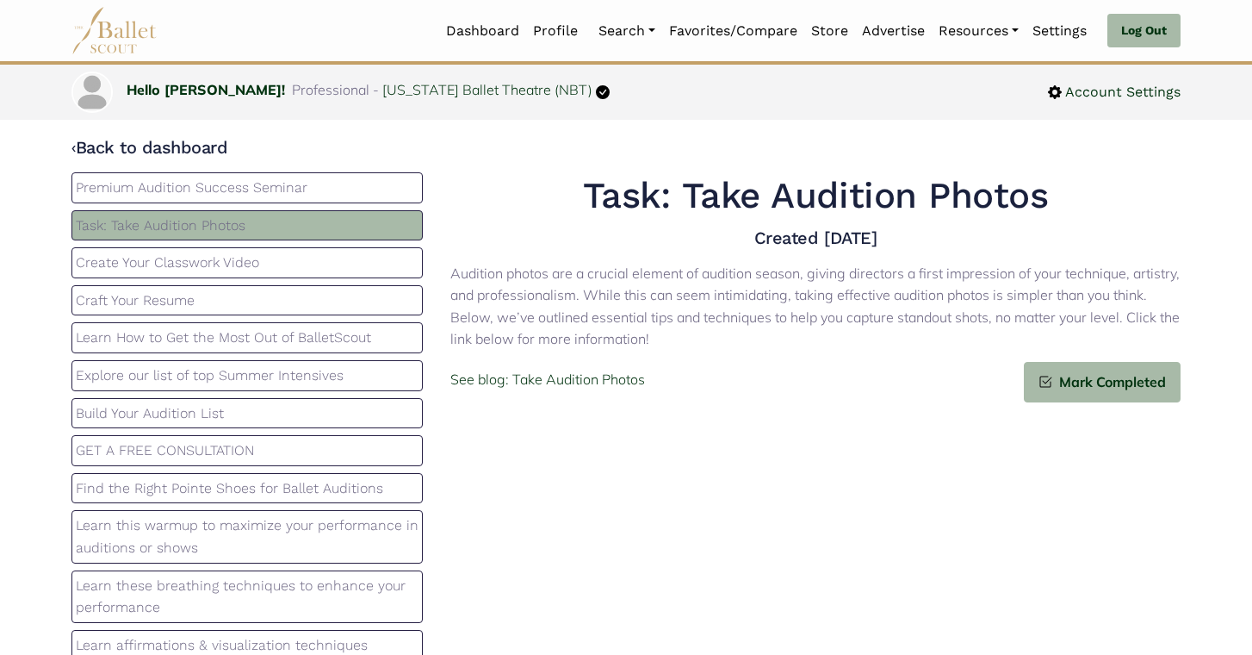
click at [213, 219] on p "Task: Take Audition Photos" at bounding box center [247, 225] width 343 height 22
click at [215, 202] on div "Premium Audition Success Seminar" at bounding box center [246, 187] width 351 height 31
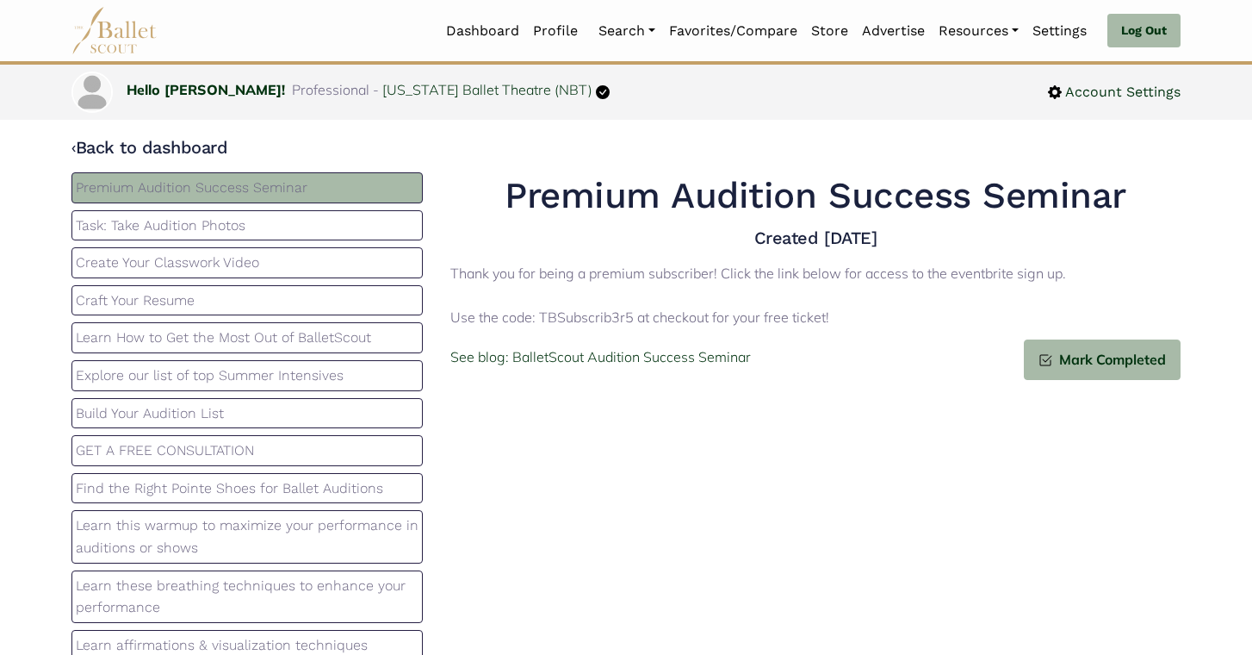
click at [271, 249] on div "Create Your Classwork Video" at bounding box center [246, 262] width 351 height 31
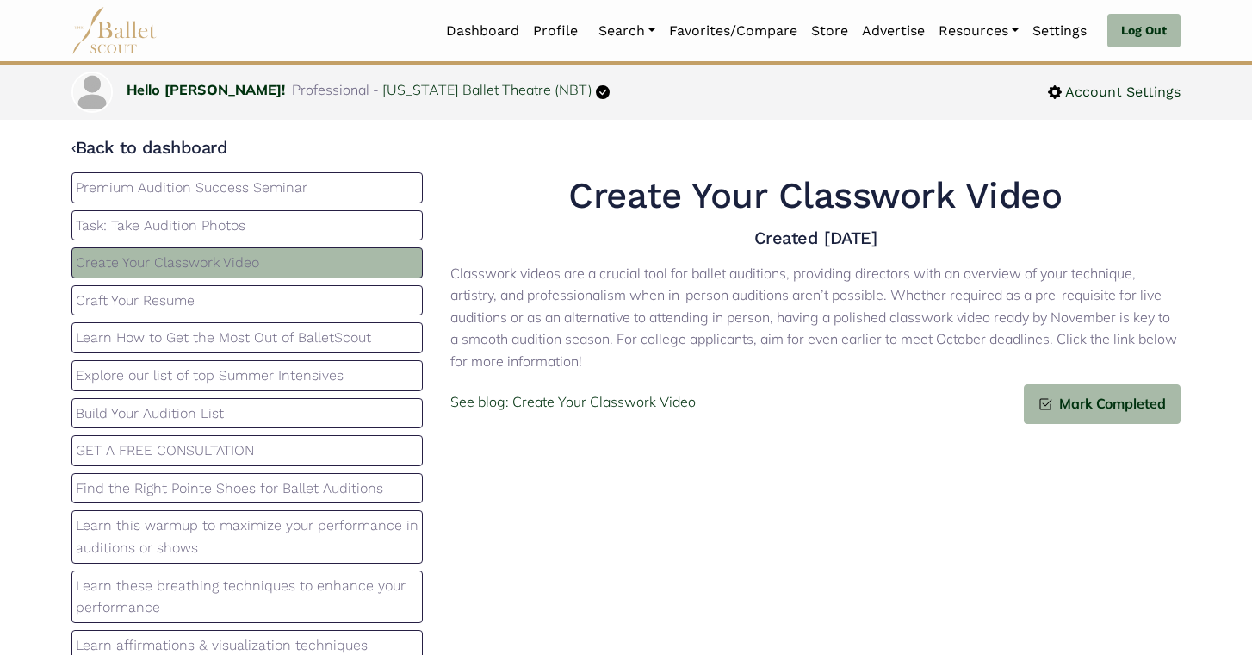
click at [269, 232] on p "Task: Take Audition Photos" at bounding box center [247, 225] width 343 height 22
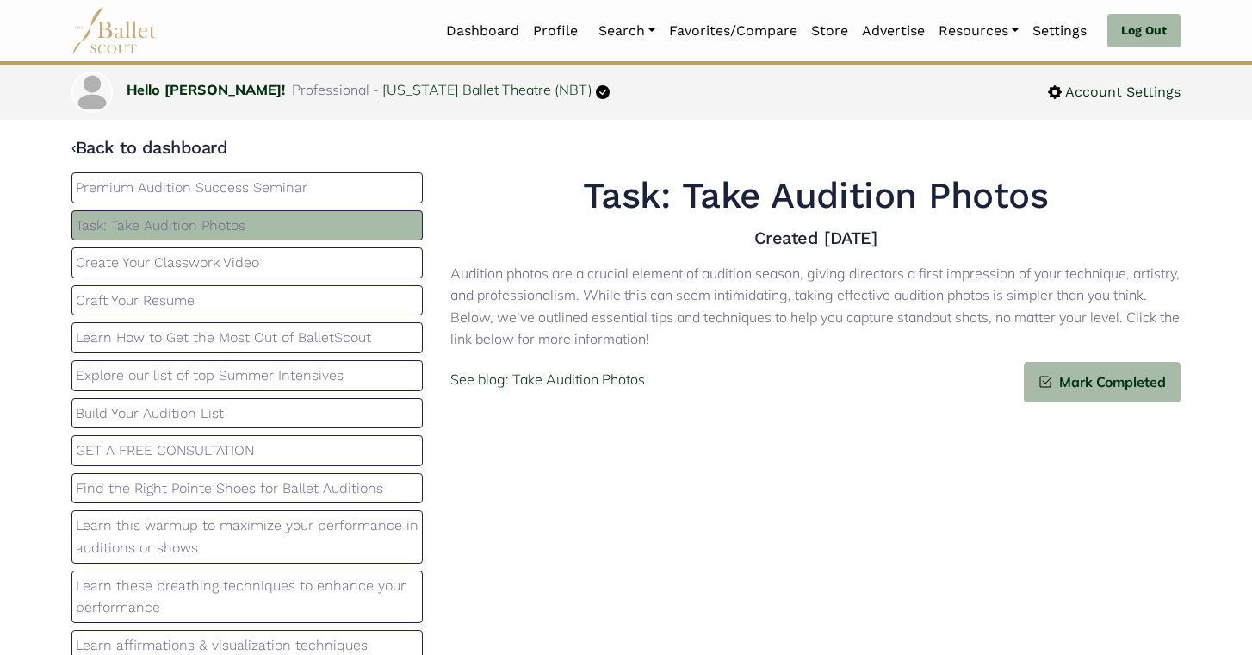
click at [275, 211] on div "Task: Take Audition Photos" at bounding box center [246, 225] width 351 height 31
click at [279, 257] on p "Create Your Classwork Video" at bounding box center [247, 263] width 343 height 22
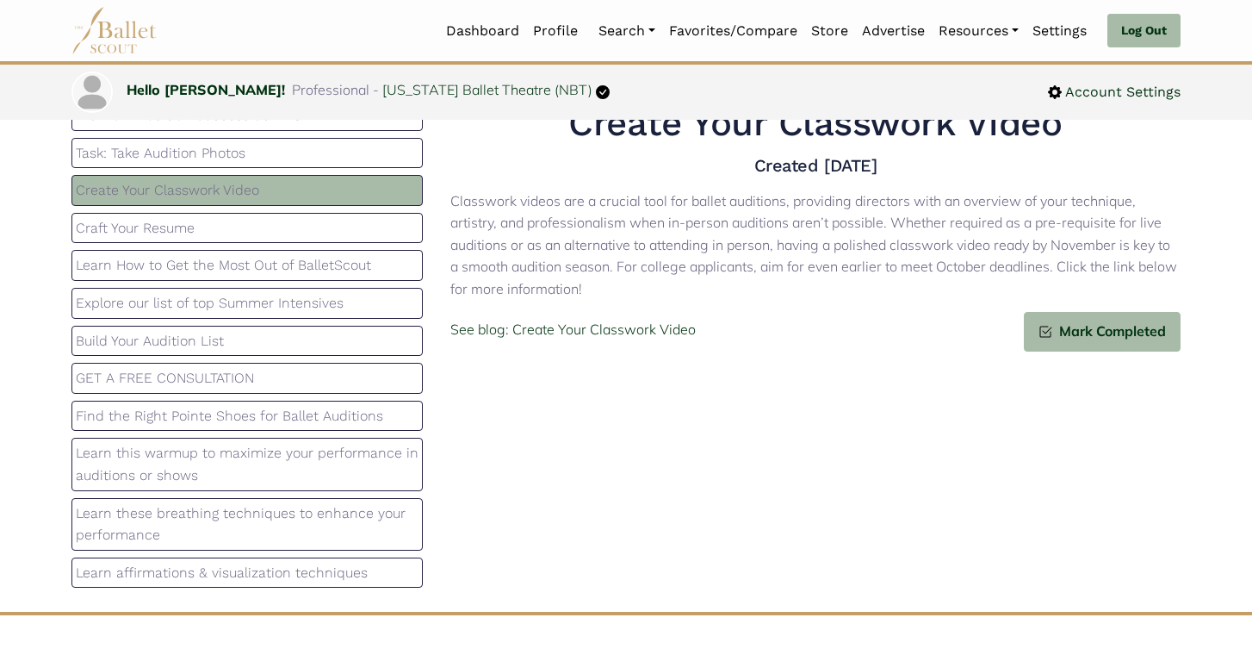
scroll to position [75, 0]
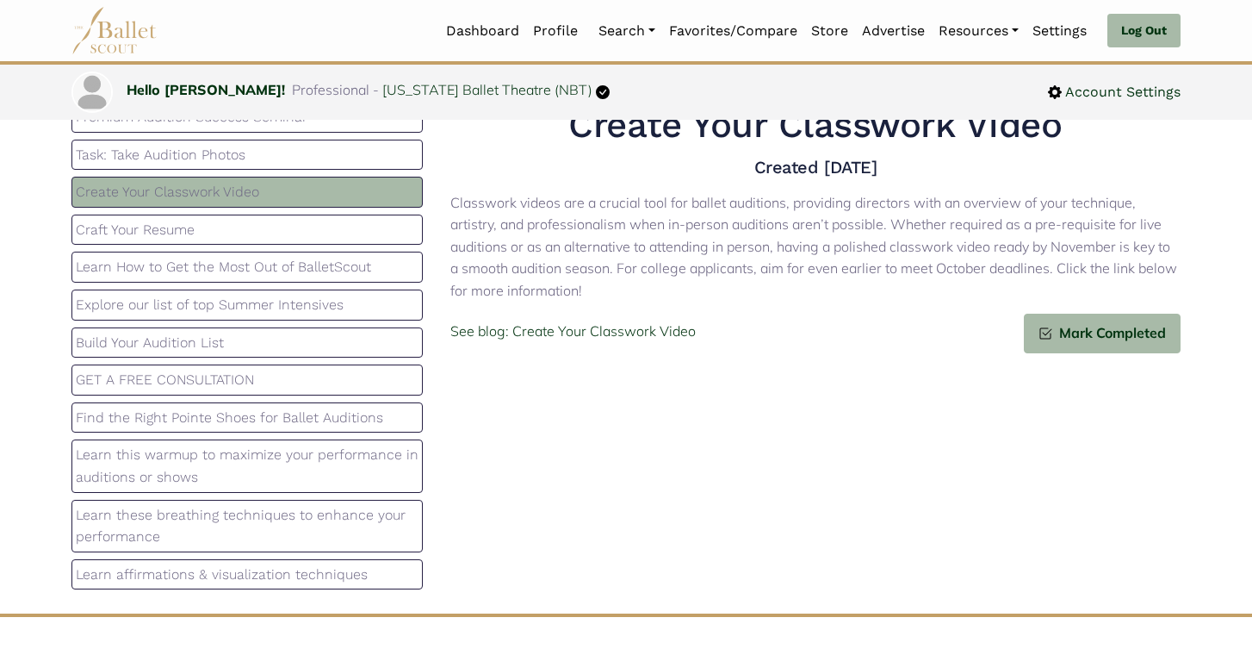
click at [307, 569] on p "Learn affirmations & visualization techniques" at bounding box center [247, 574] width 343 height 22
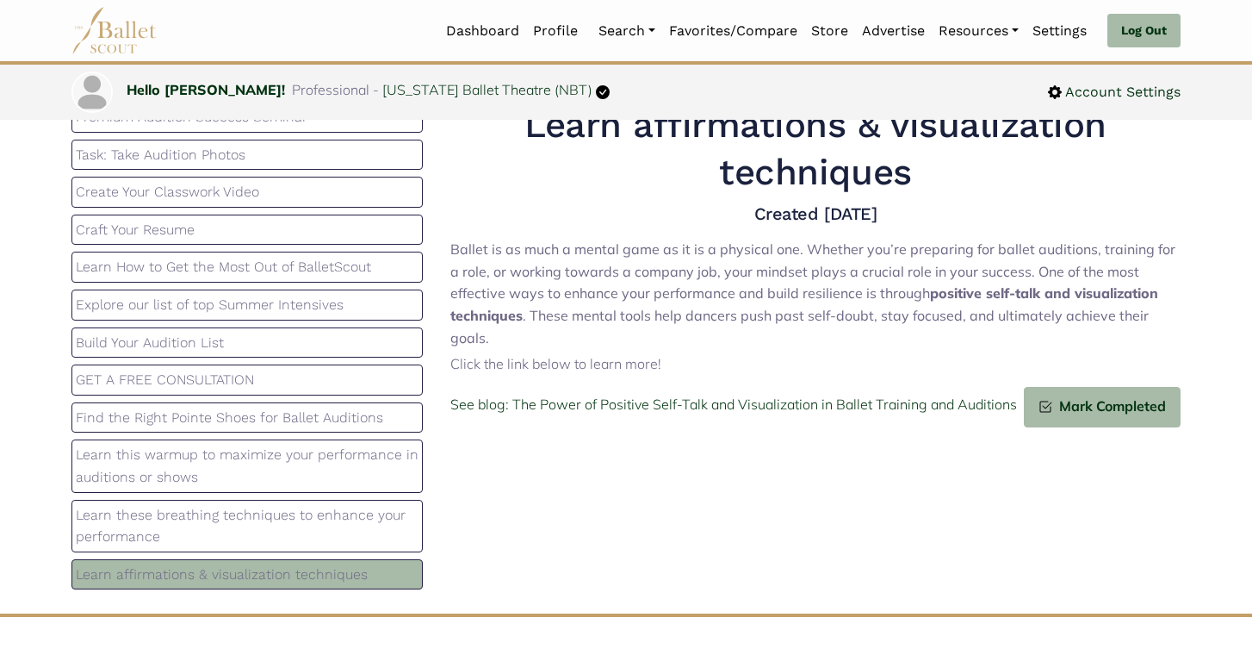
click at [298, 536] on p "Learn these breathing techniques to enhance your performance" at bounding box center [247, 526] width 343 height 44
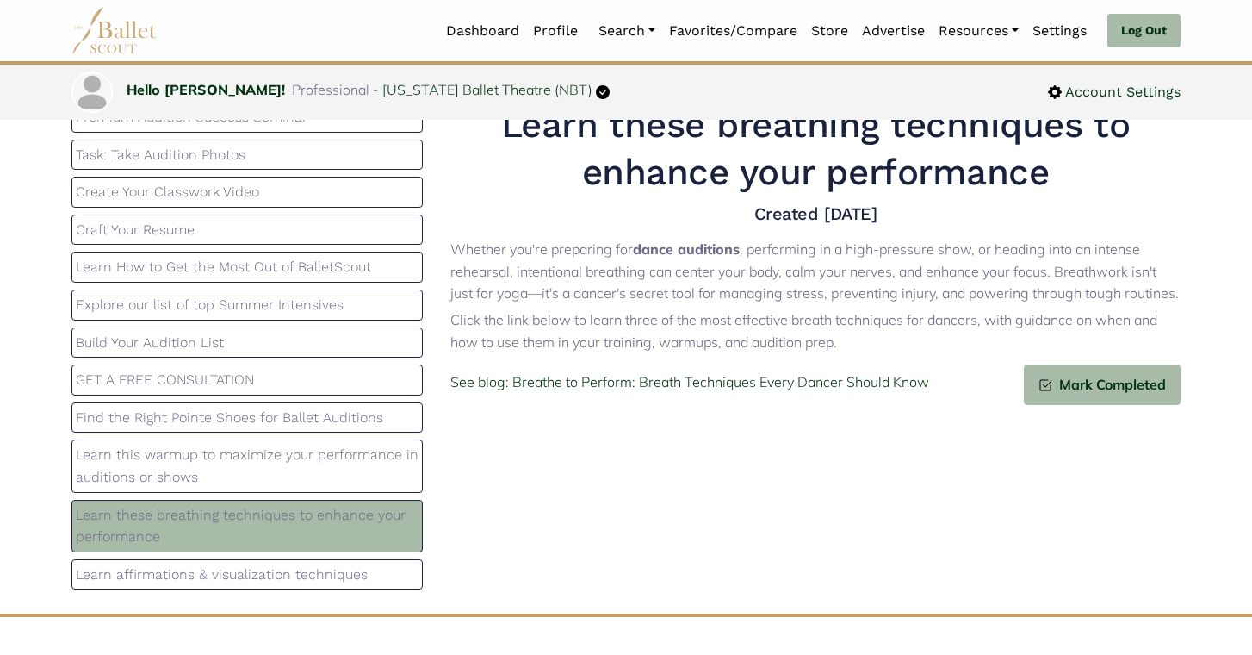
click at [353, 573] on p "Learn affirmations & visualization techniques" at bounding box center [247, 574] width 343 height 22
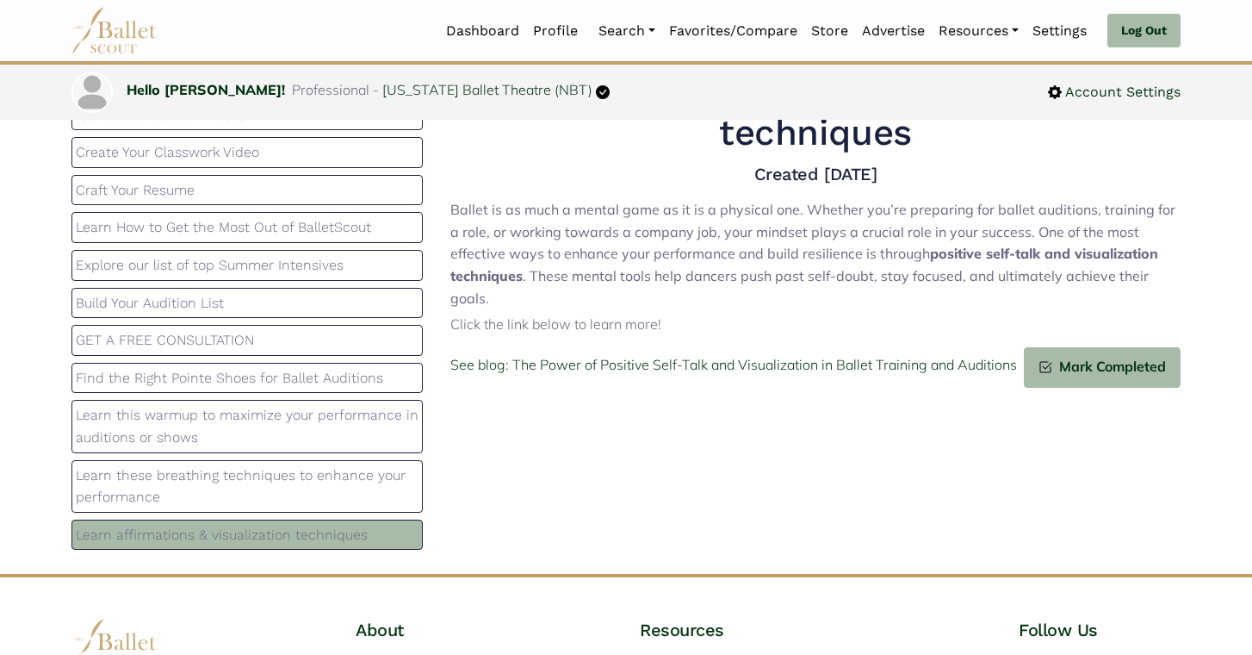
scroll to position [115, 0]
